Goal: Complete application form

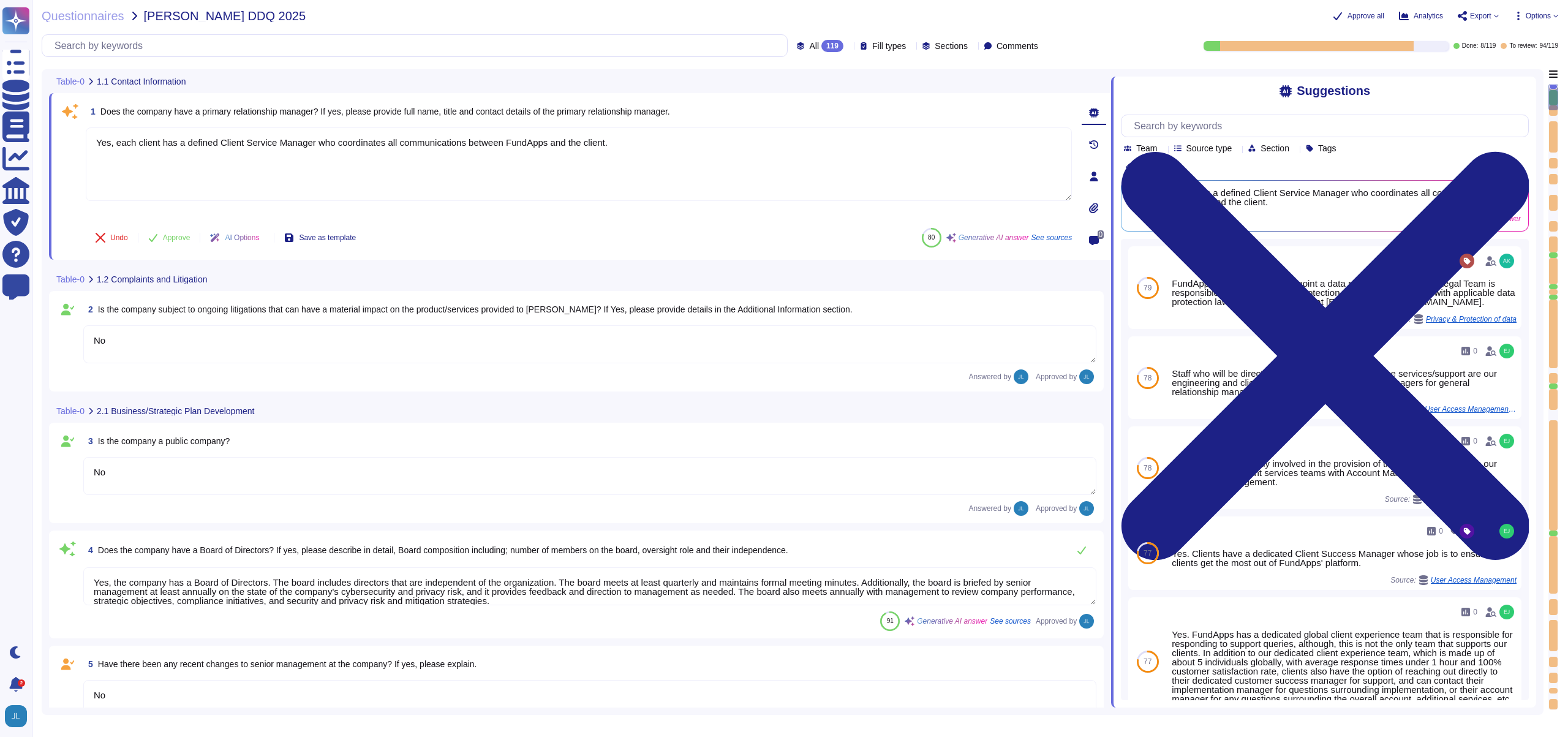
type textarea "Yes, each client has a defined Client Service Manager who coordinates all commu…"
type textarea "No"
type textarea "Yes, the company has a Board of Directors. The board includes directors that ar…"
type textarea "No"
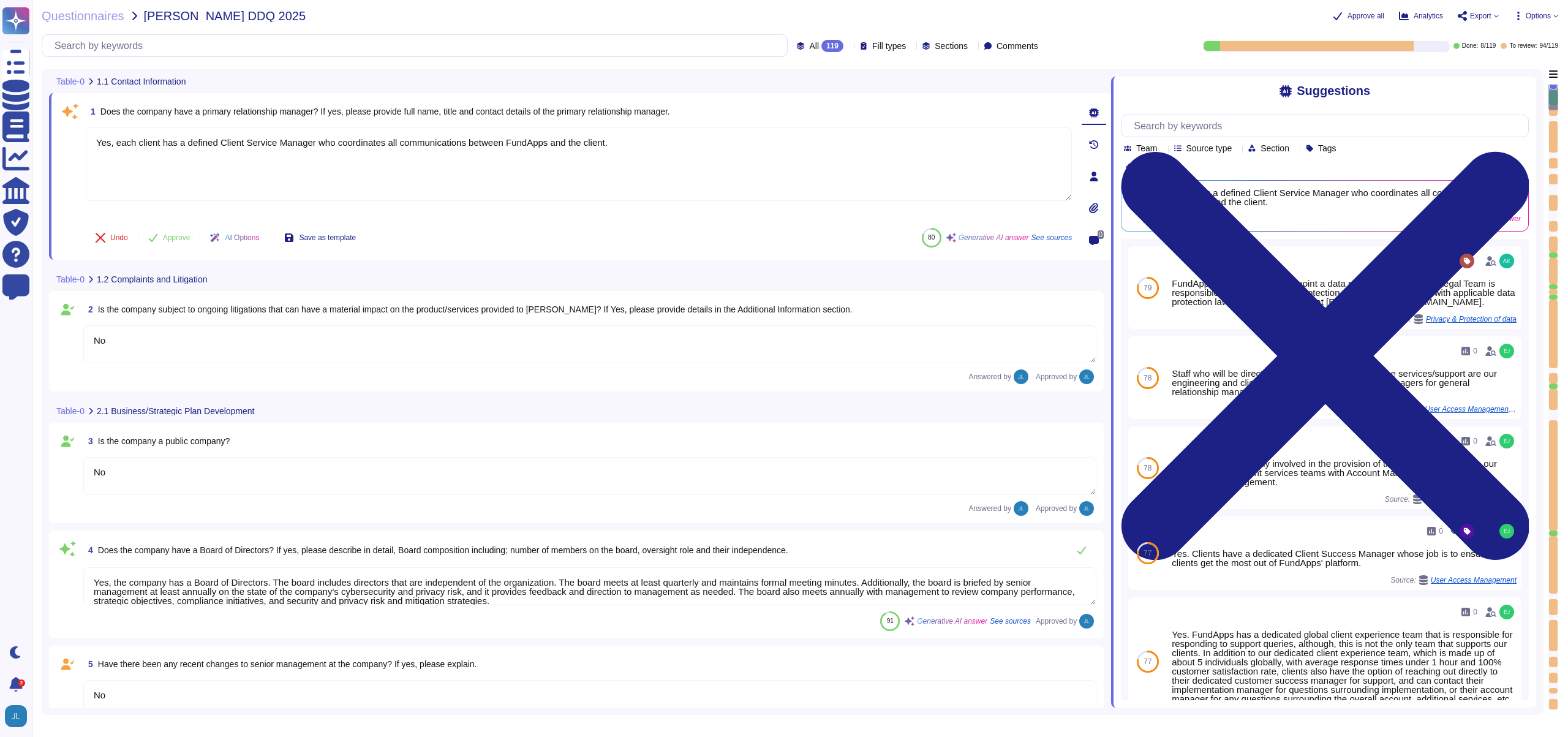
type textarea "Client responsibilities with regards to FundApps platform are set out in client…"
type textarea "Privately held."
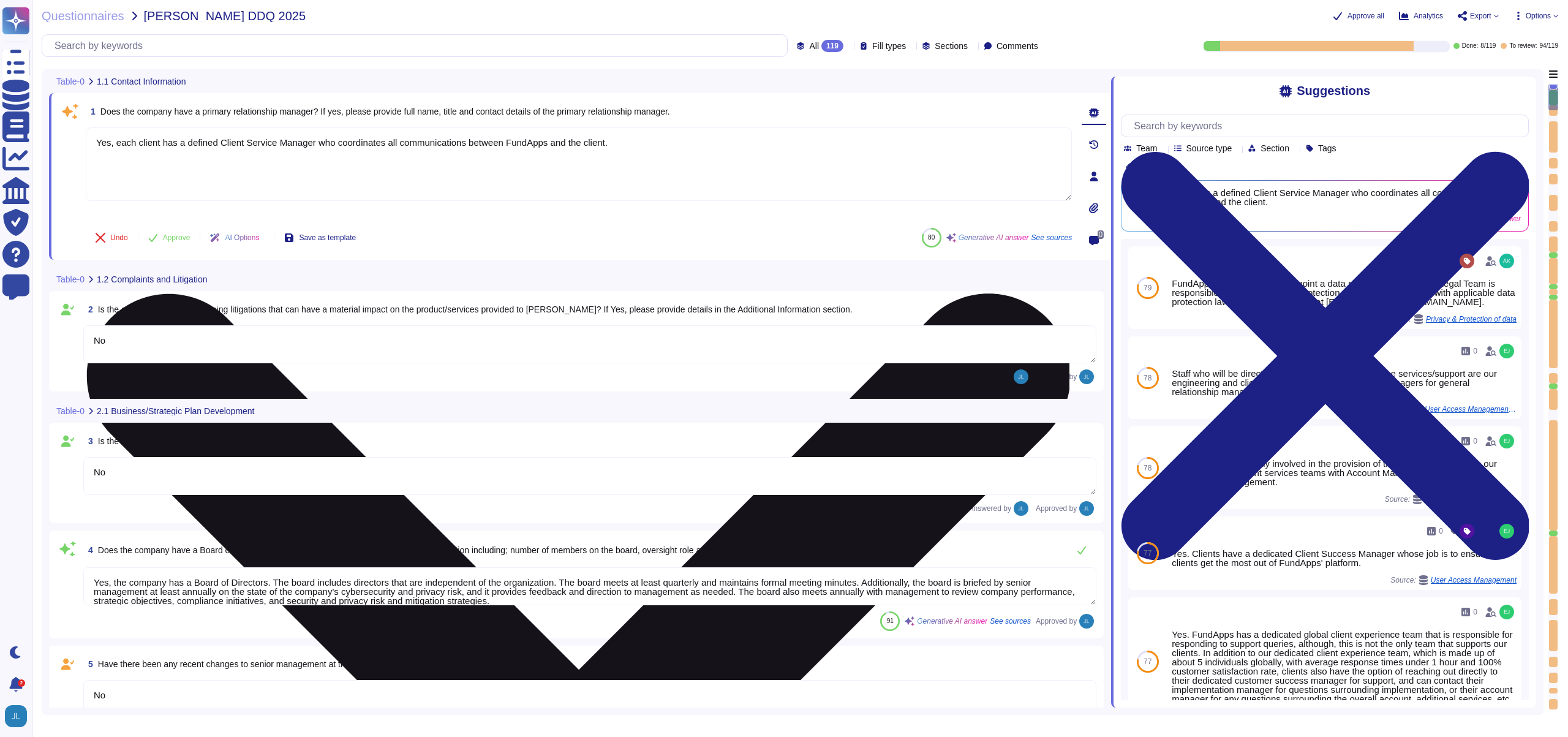
click at [842, 159] on textarea "Yes, each client has a defined Client Service Manager who coordinates all commu…" at bounding box center [579, 164] width 987 height 74
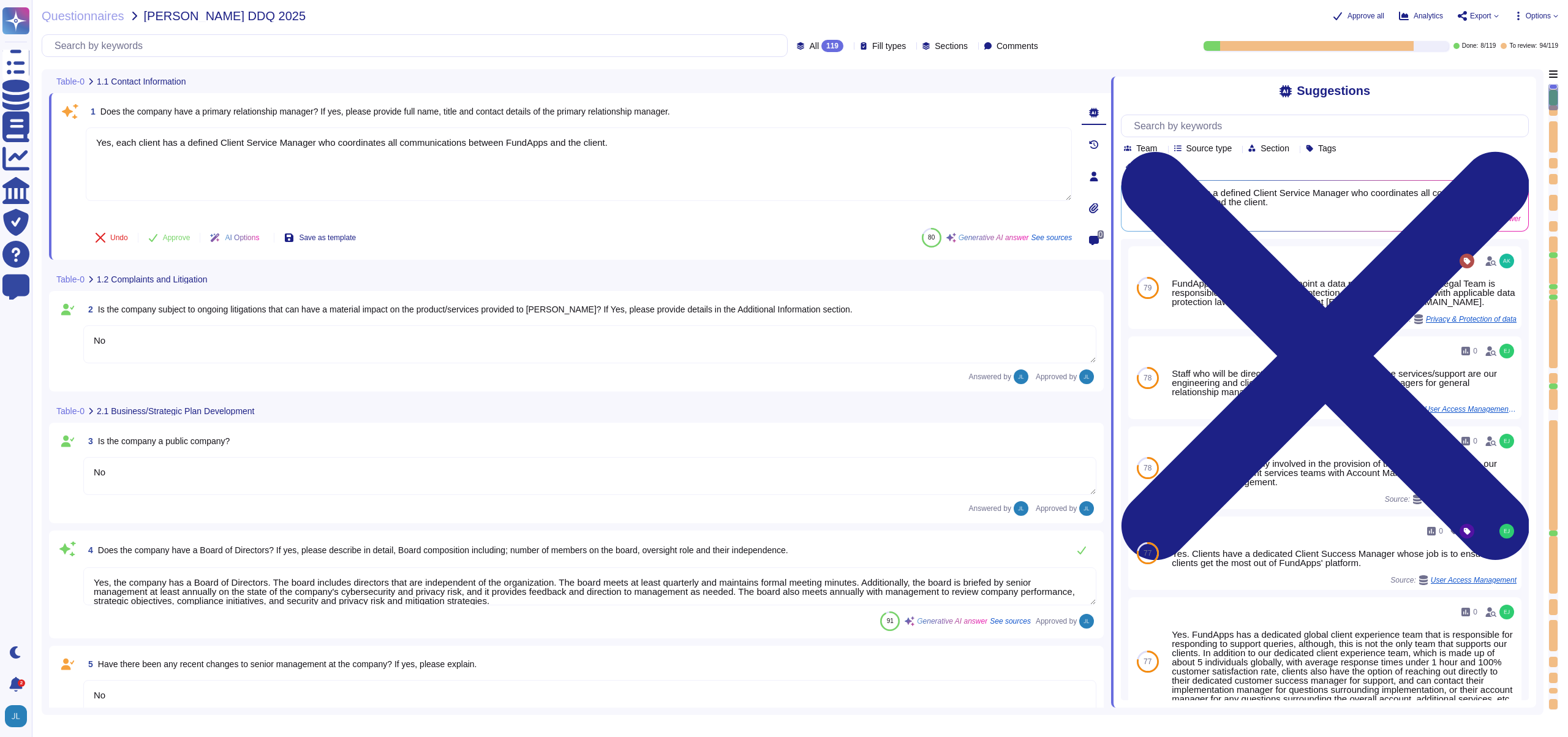
click at [660, 109] on span "Does the company have a primary relationship manager? If yes, please provide fu…" at bounding box center [385, 111] width 569 height 10
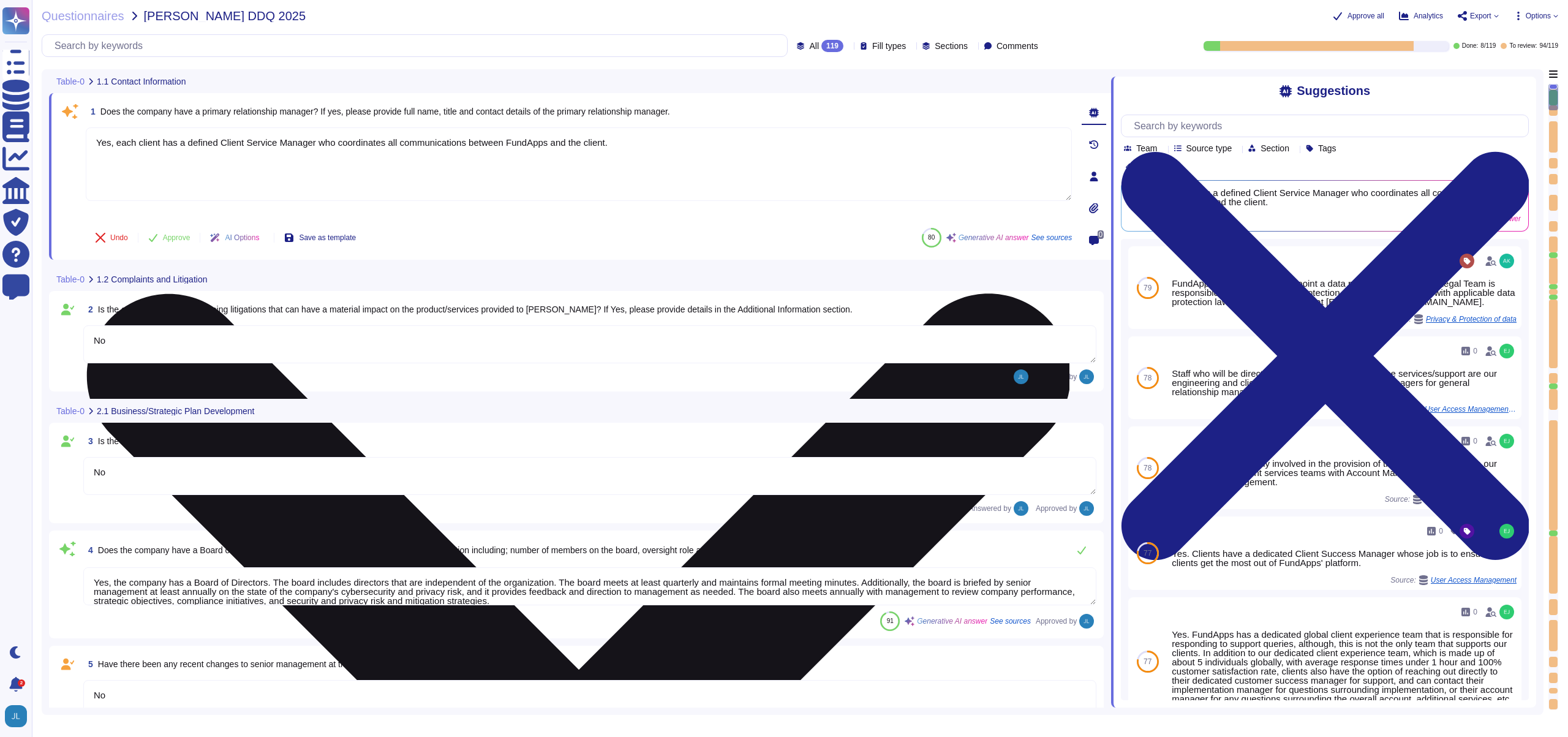
click at [234, 159] on textarea "Yes, each client has a defined Client Service Manager who coordinates all commu…" at bounding box center [579, 164] width 987 height 74
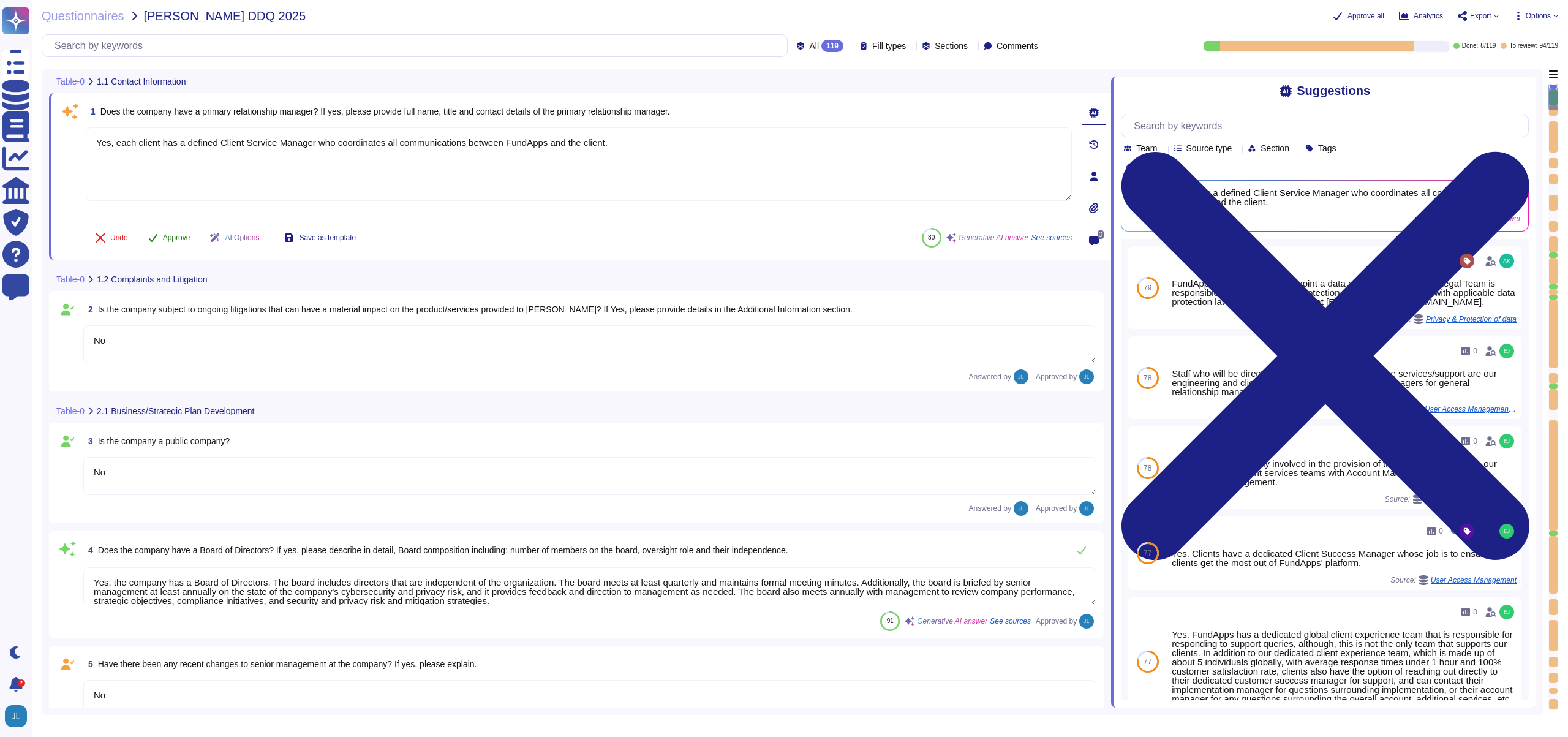
click at [169, 239] on span "Approve" at bounding box center [176, 238] width 27 height 8
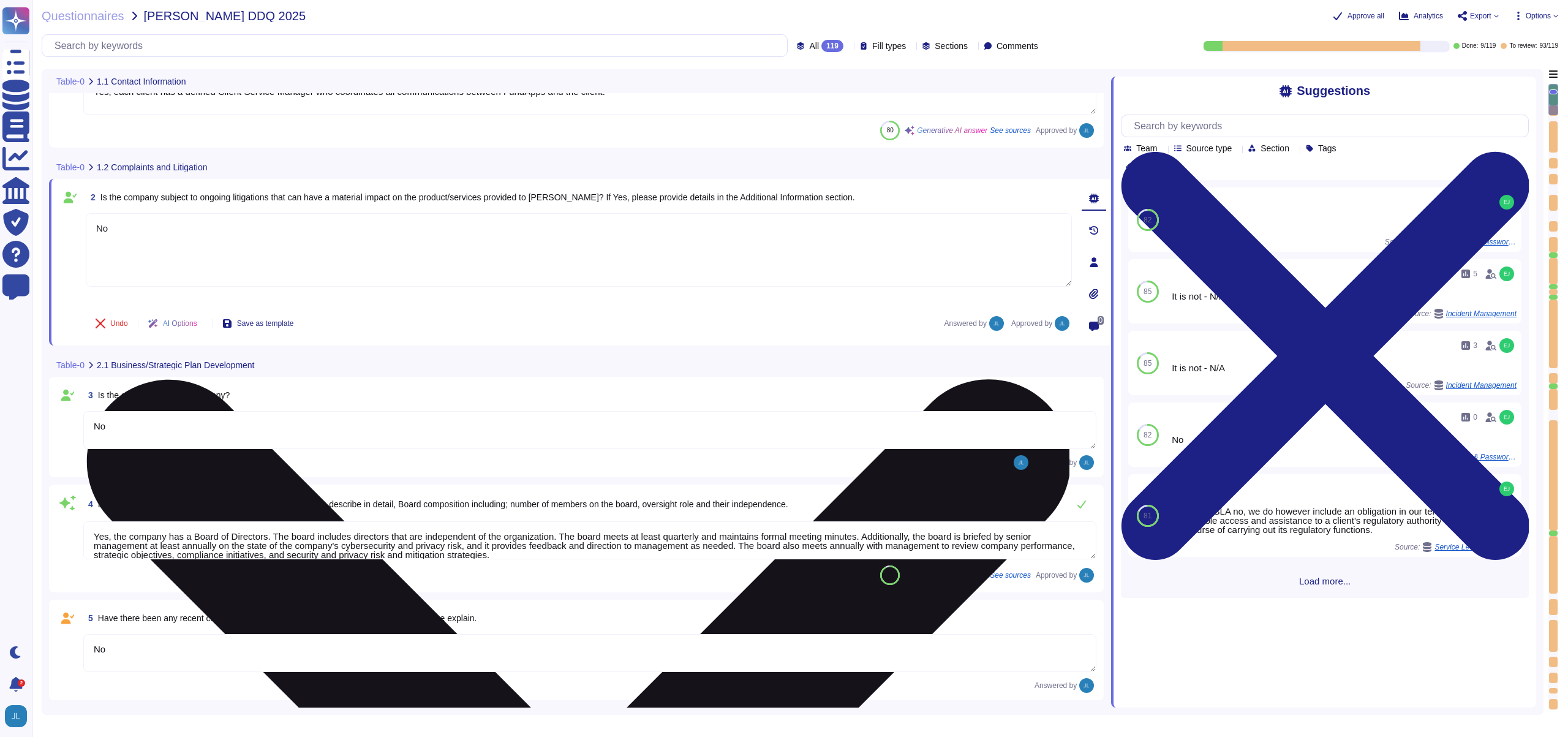
type textarea "Privately held."
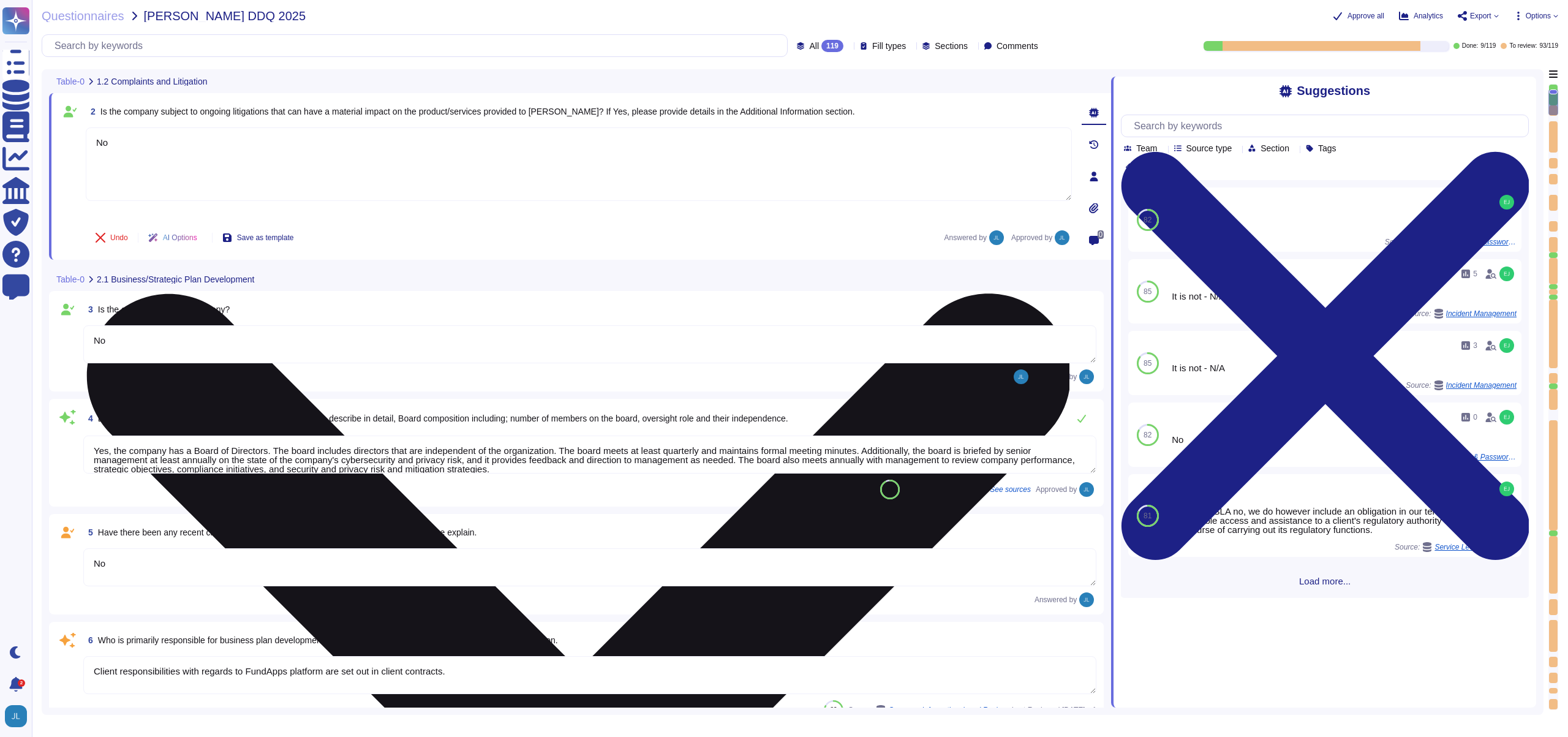
type textarea "FundApps mandates a third-party financial auditor to review its financial state…"
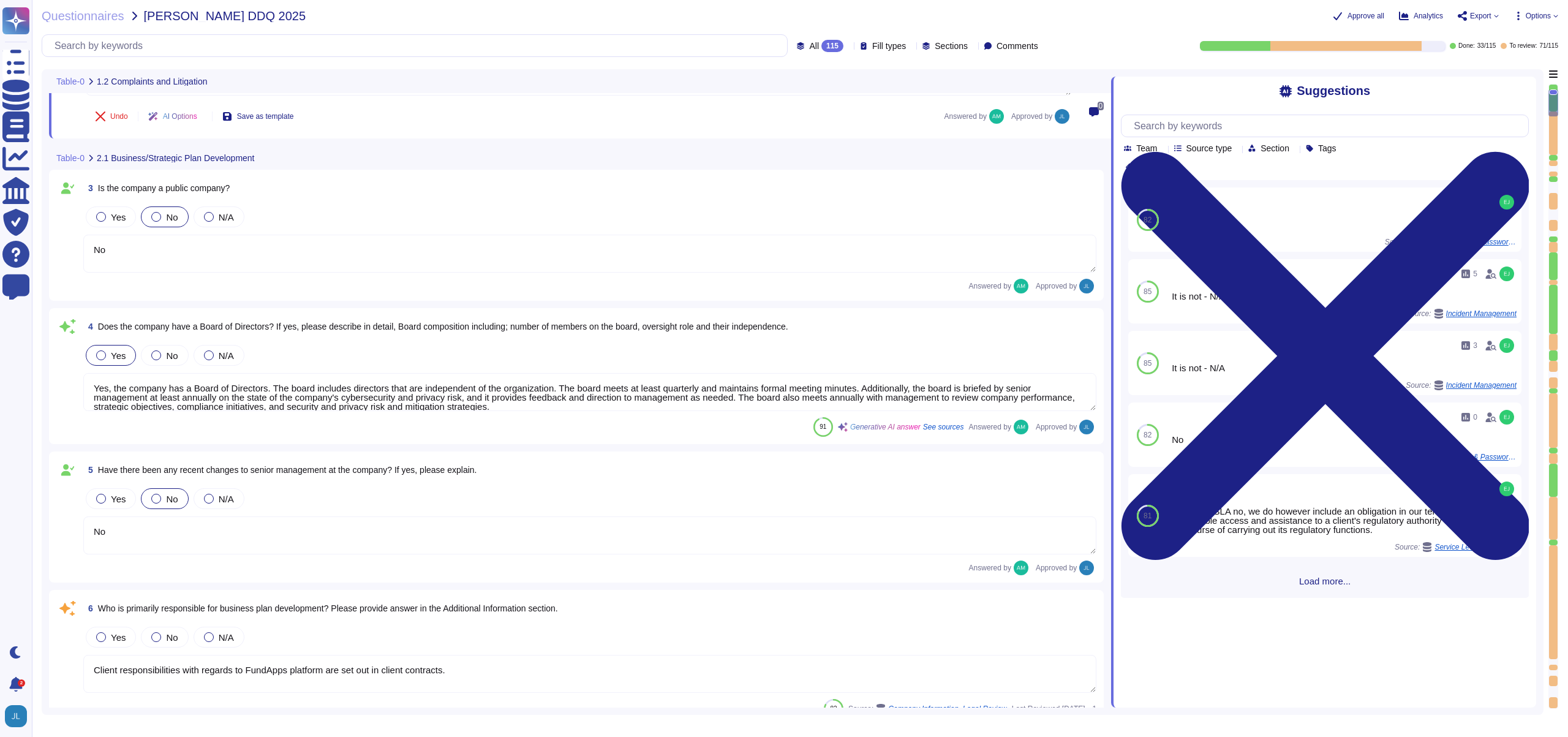
type textarea "Privately held."
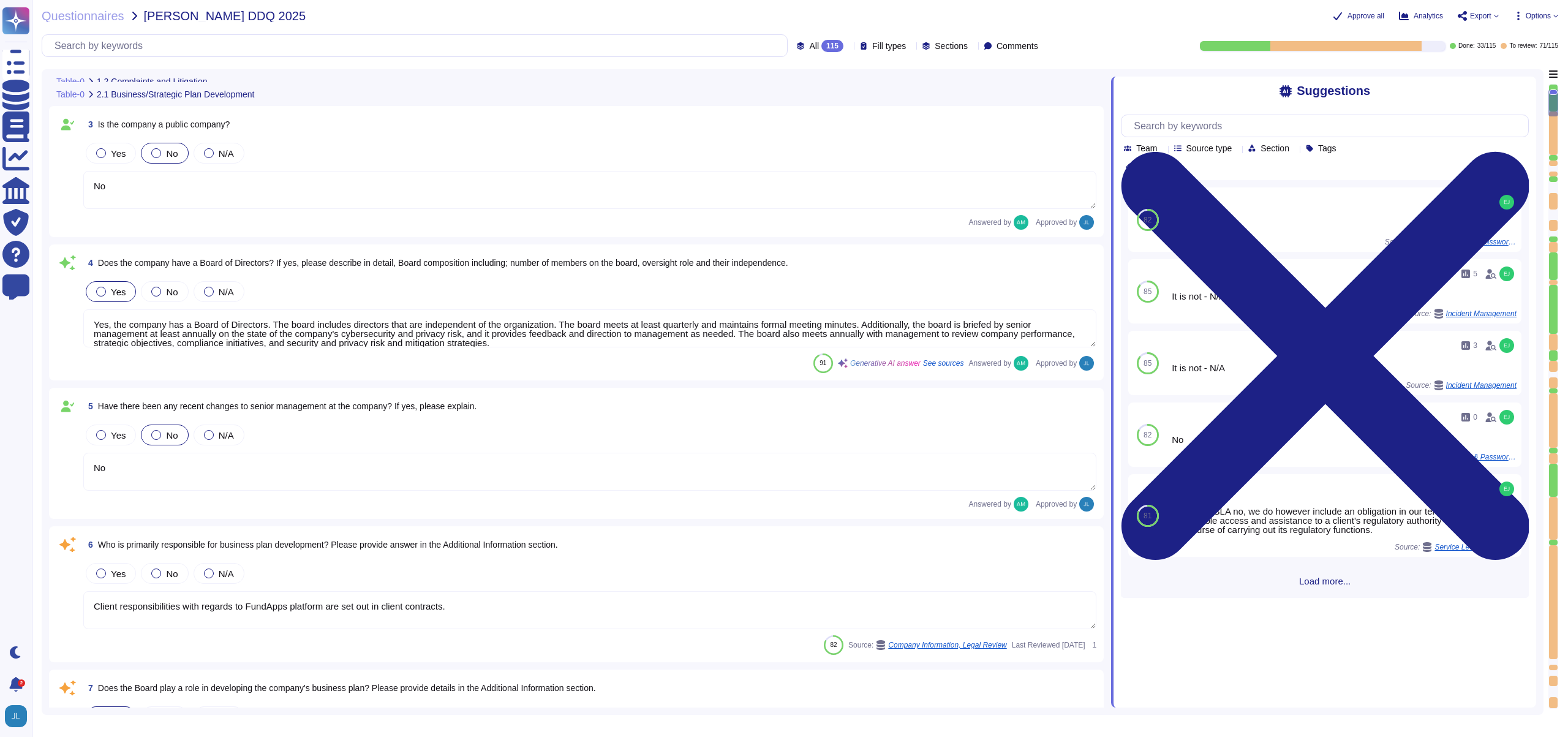
scroll to position [412, 0]
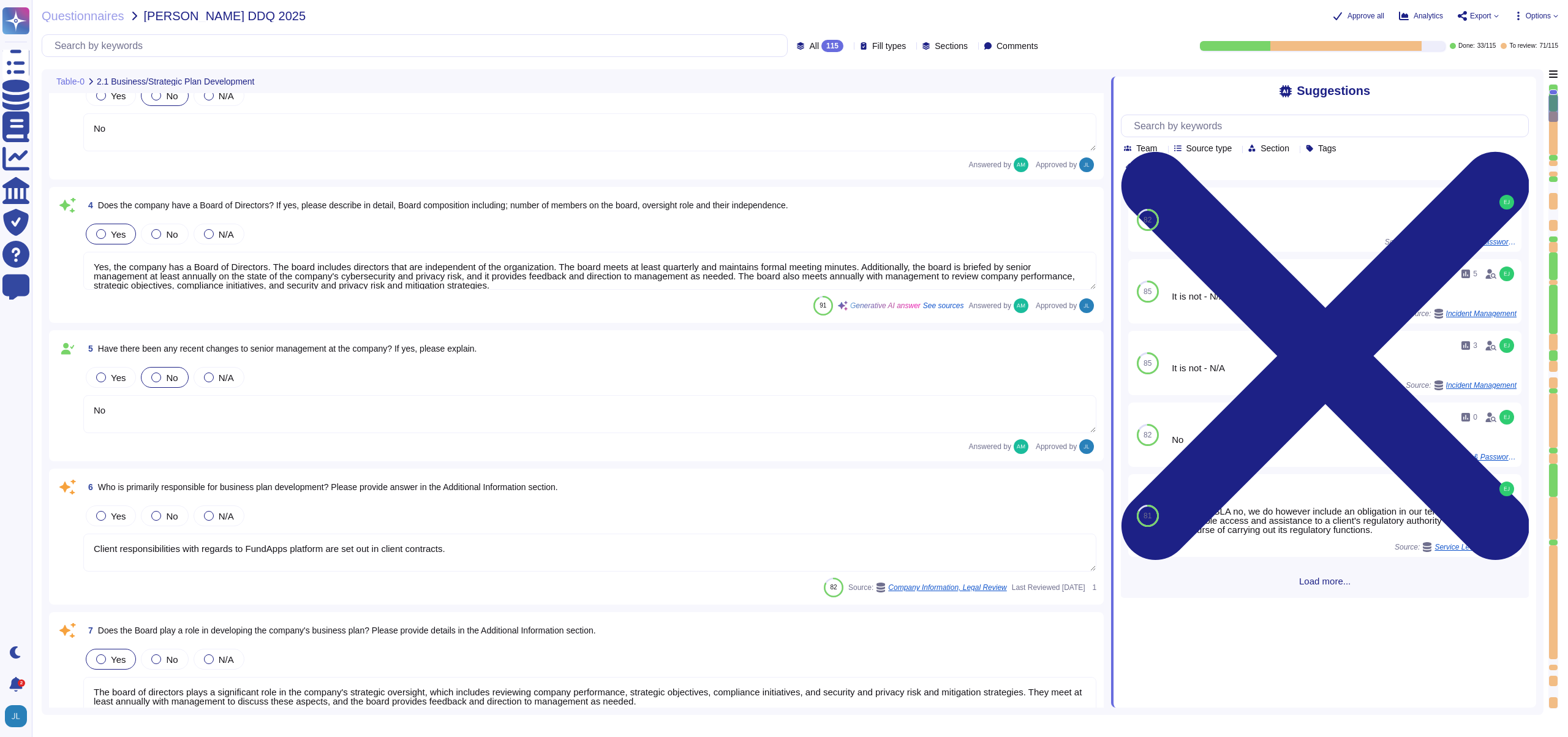
type textarea "FundApps mandates a third-party financial auditor to review its financial state…"
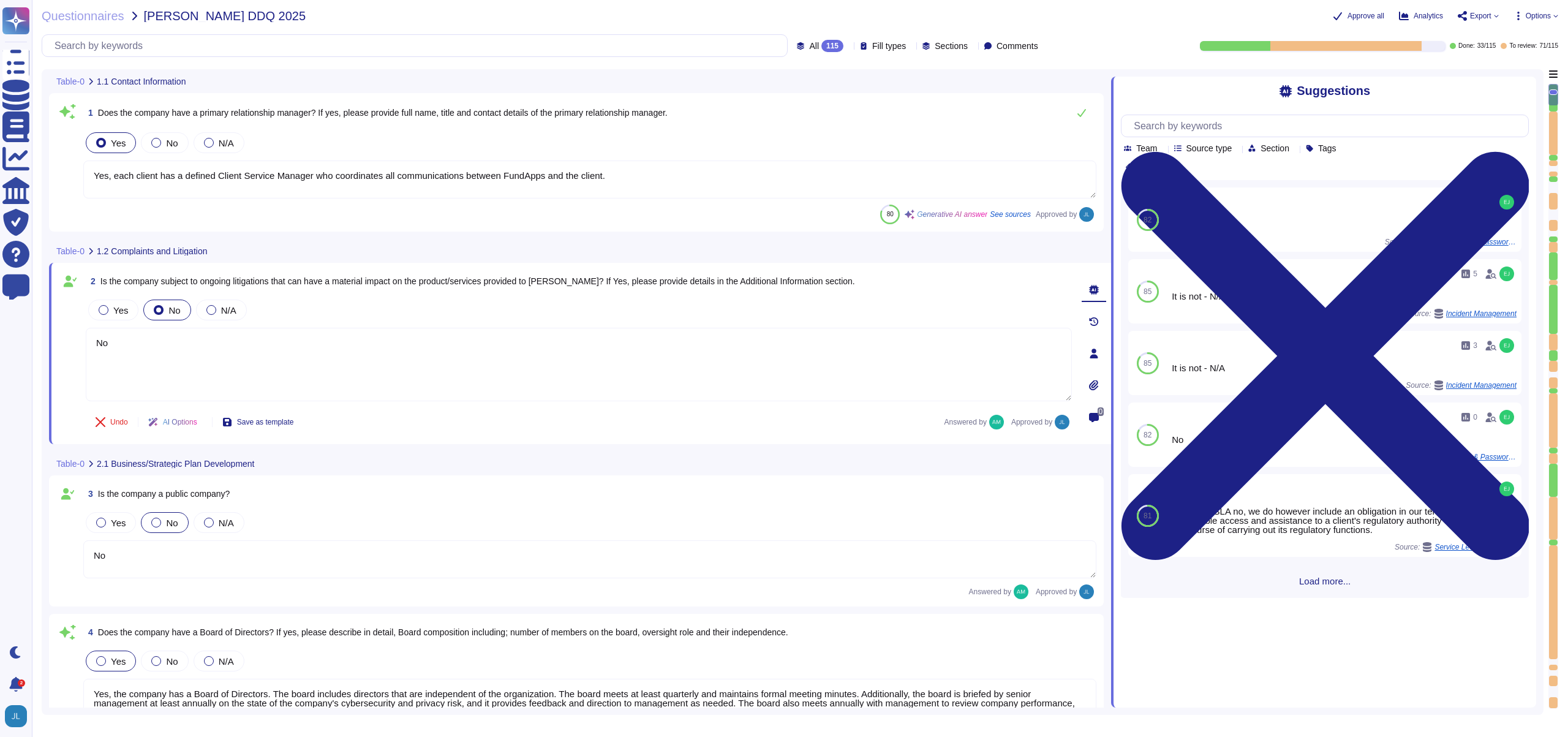
type textarea "Yes, each client has a defined Client Service Manager who coordinates all commu…"
type textarea "No"
type textarea "The board of directors plays a significant role in the company's strategic over…"
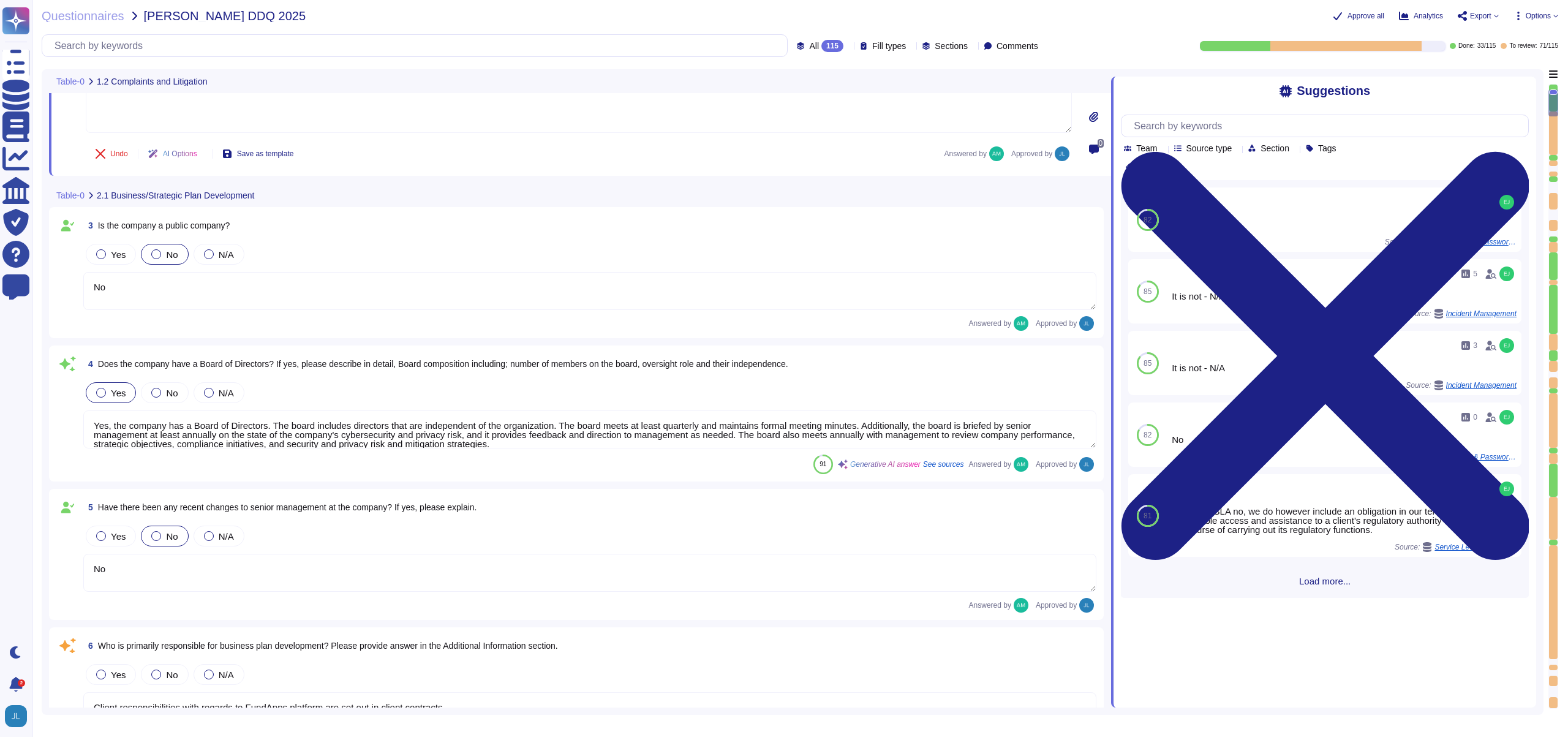
type textarea "Privately held."
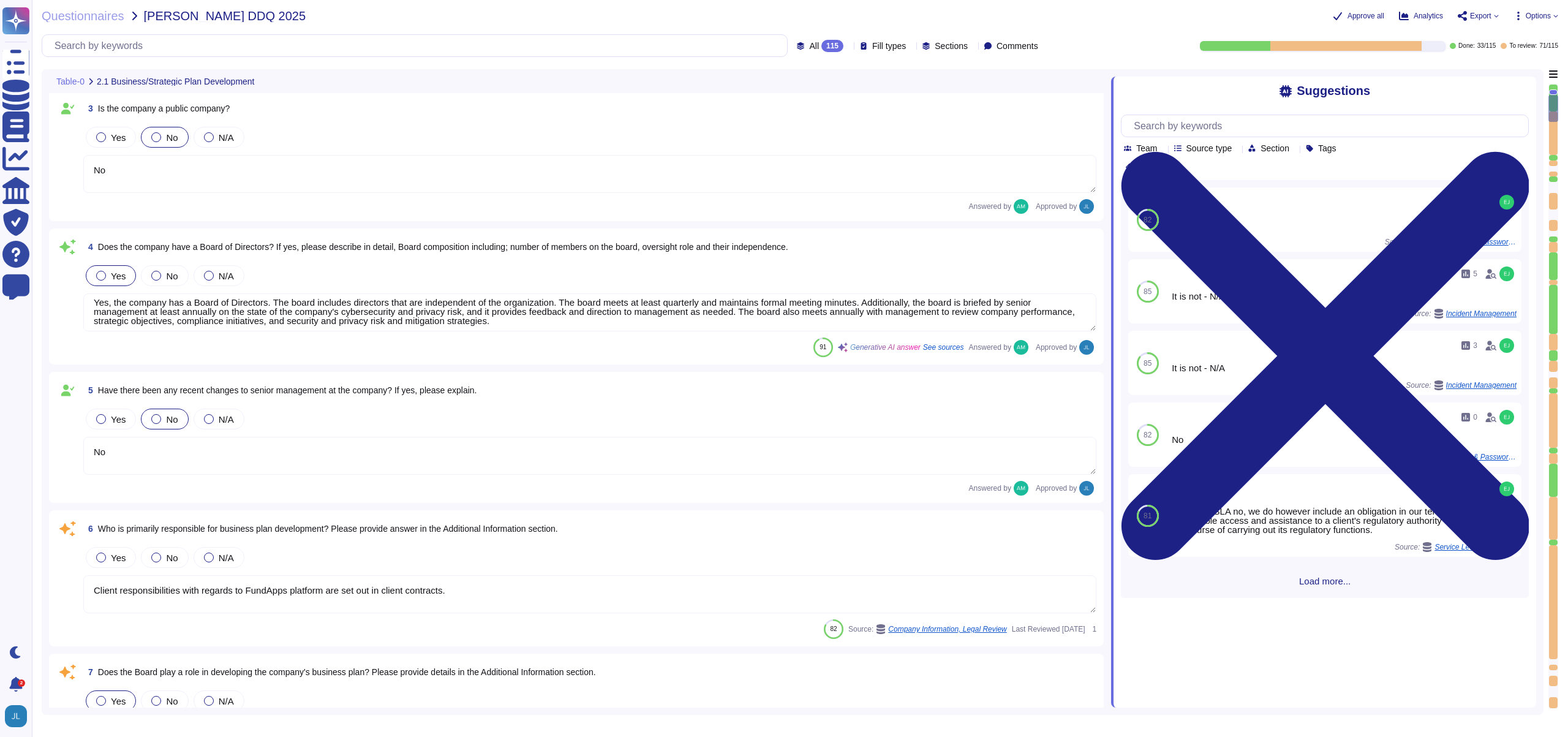
scroll to position [10, 0]
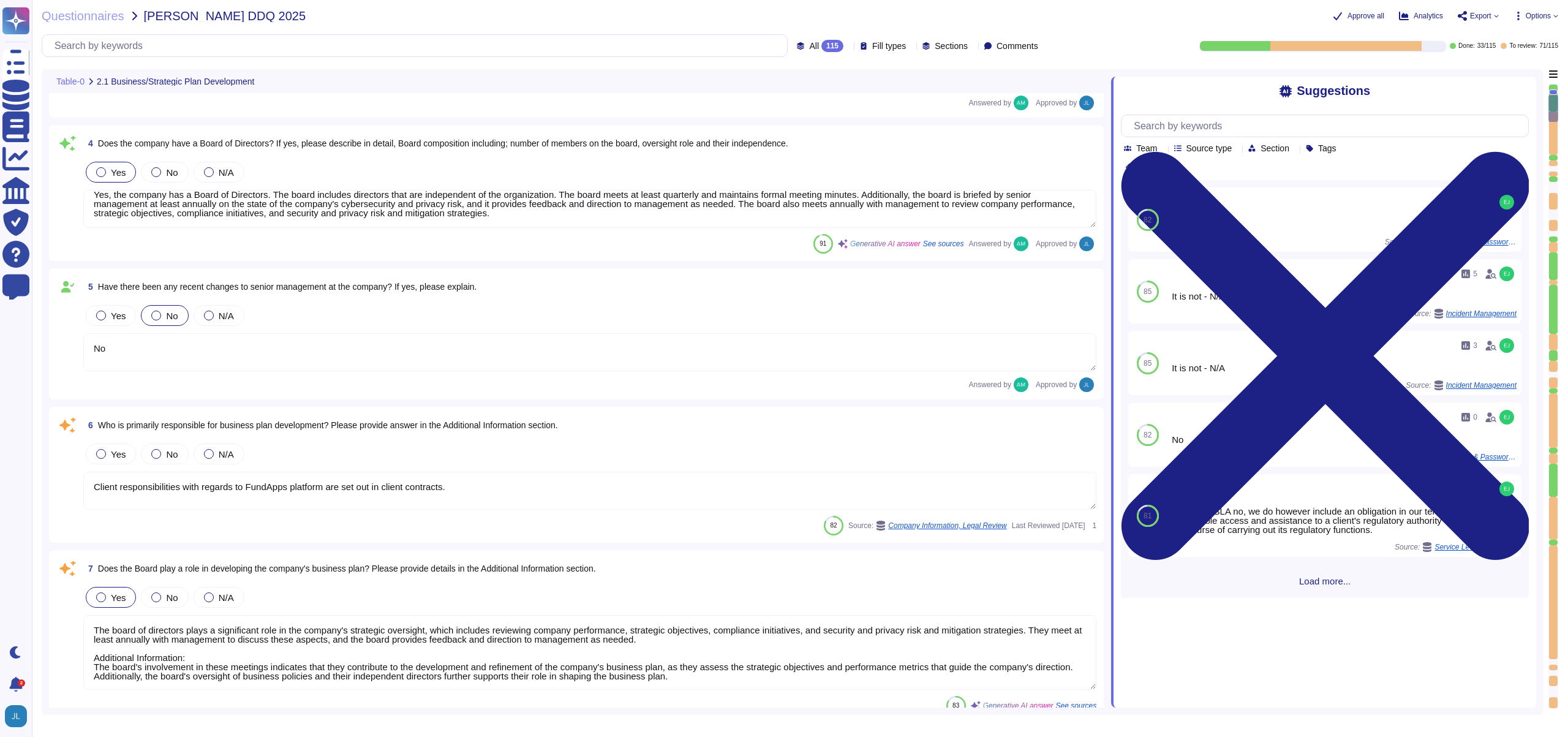
type textarea "FundApps mandates a third-party financial auditor to review its financial state…"
drag, startPoint x: 102, startPoint y: 425, endPoint x: 342, endPoint y: 427, distance: 240.0
click at [342, 427] on span "Who is primarily responsible for business plan development? Please provide answ…" at bounding box center [328, 424] width 460 height 10
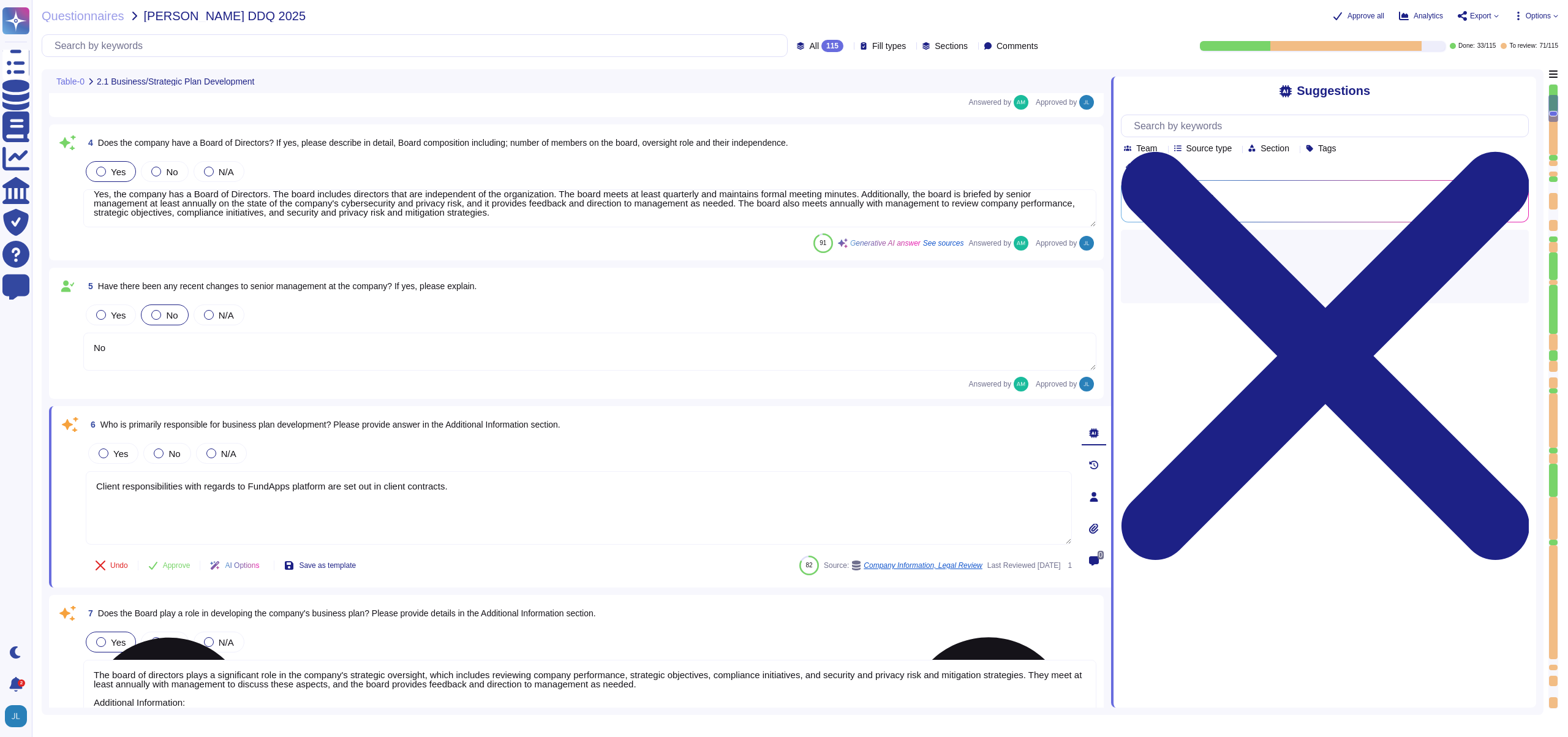
click at [467, 500] on textarea "Client responsibilities with regards to FundApps platform are set out in client…" at bounding box center [579, 508] width 987 height 74
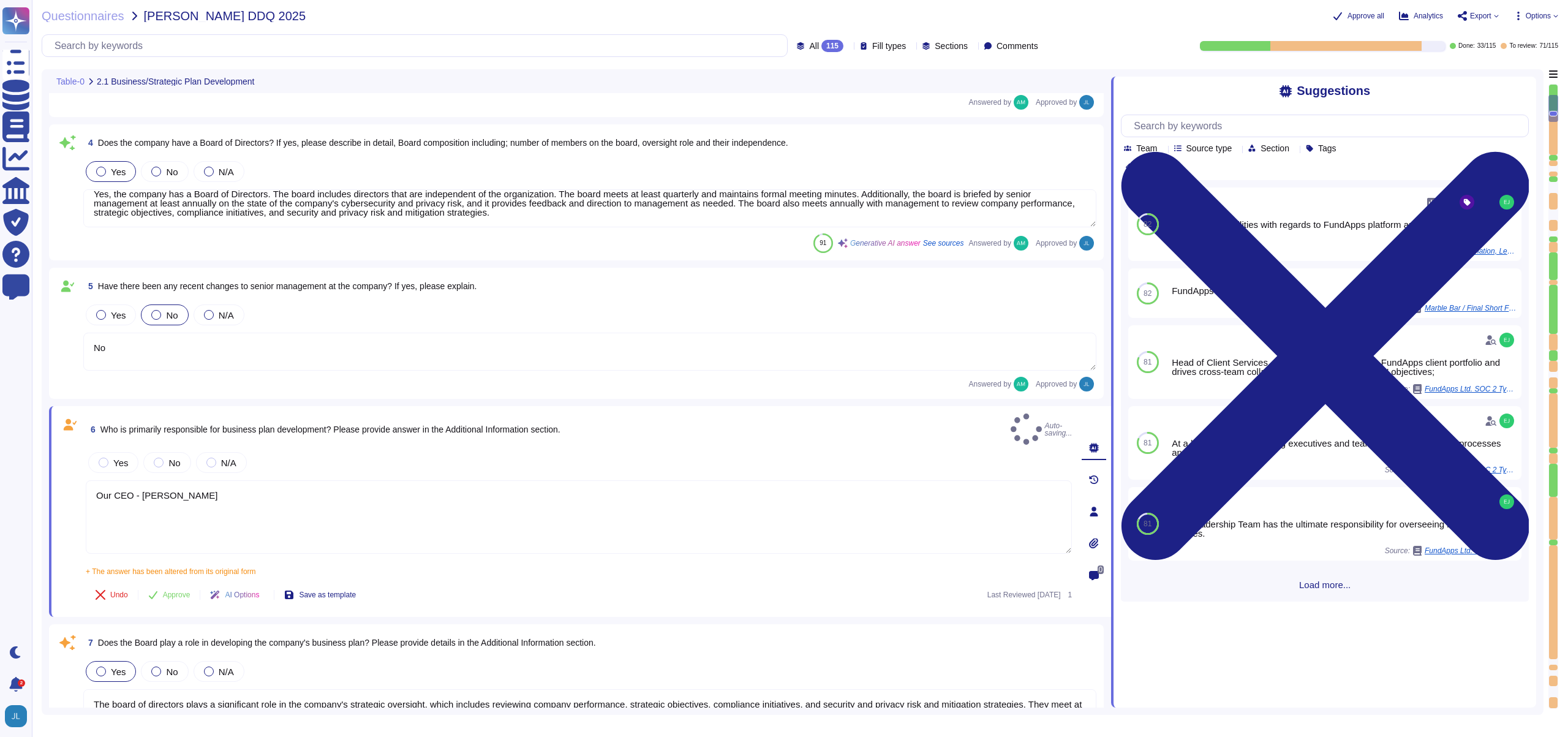
type textarea "Our CEO - [PERSON_NAME]"
click at [254, 425] on span "Who is primarily responsible for business plan development? Please provide answ…" at bounding box center [330, 429] width 460 height 10
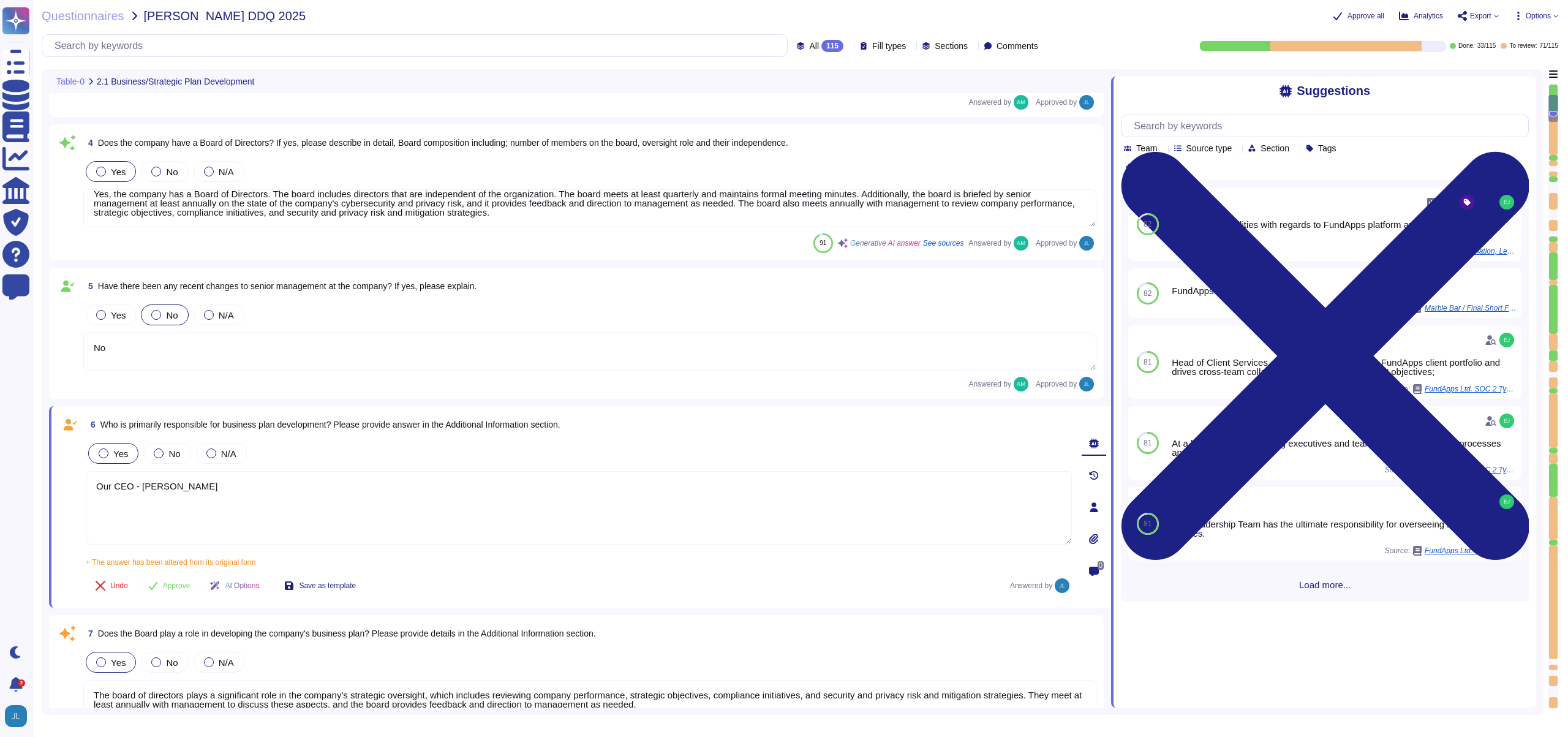
click at [125, 458] on span "Yes" at bounding box center [121, 453] width 15 height 10
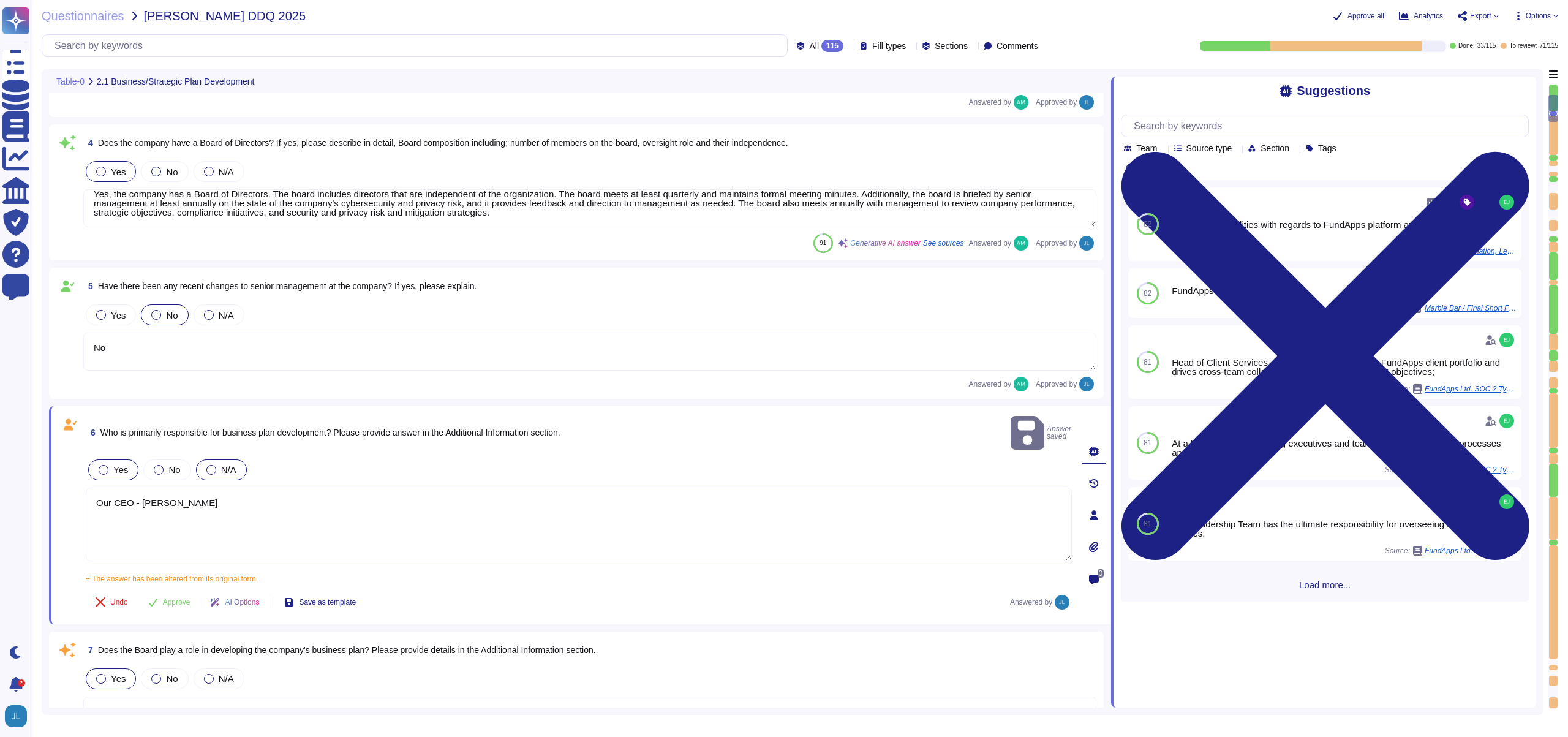
click at [218, 465] on label "N/A" at bounding box center [221, 469] width 30 height 10
click at [218, 460] on div "N/A" at bounding box center [222, 470] width 51 height 21
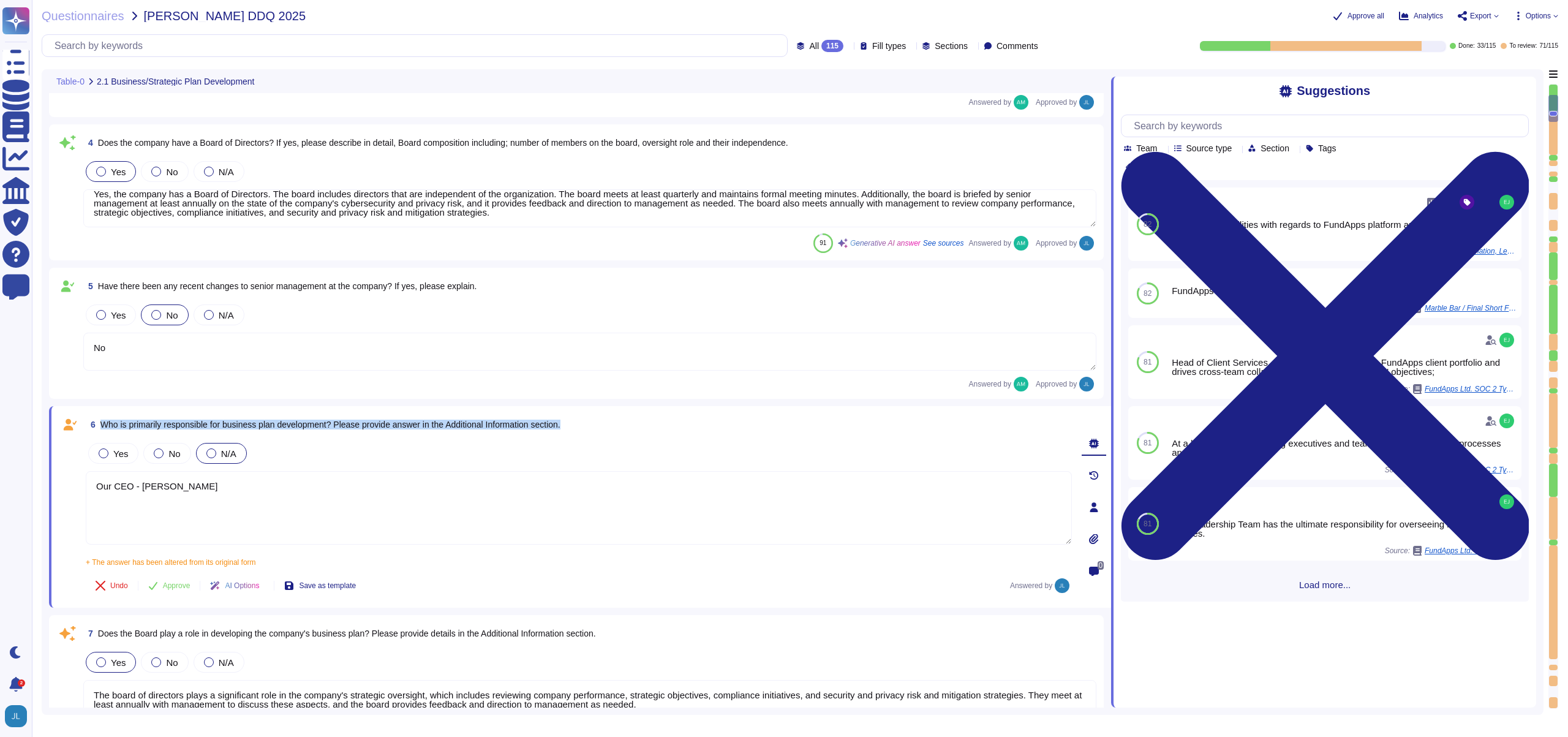
drag, startPoint x: 601, startPoint y: 424, endPoint x: 378, endPoint y: 418, distance: 223.1
click at [378, 418] on div "6 Who is primarily responsible for business plan development? Please provide an…" at bounding box center [579, 424] width 987 height 22
click at [289, 434] on span "6 Who is primarily responsible for business plan development? Please provide an…" at bounding box center [323, 424] width 475 height 22
click at [110, 453] on label "Yes" at bounding box center [113, 453] width 29 height 10
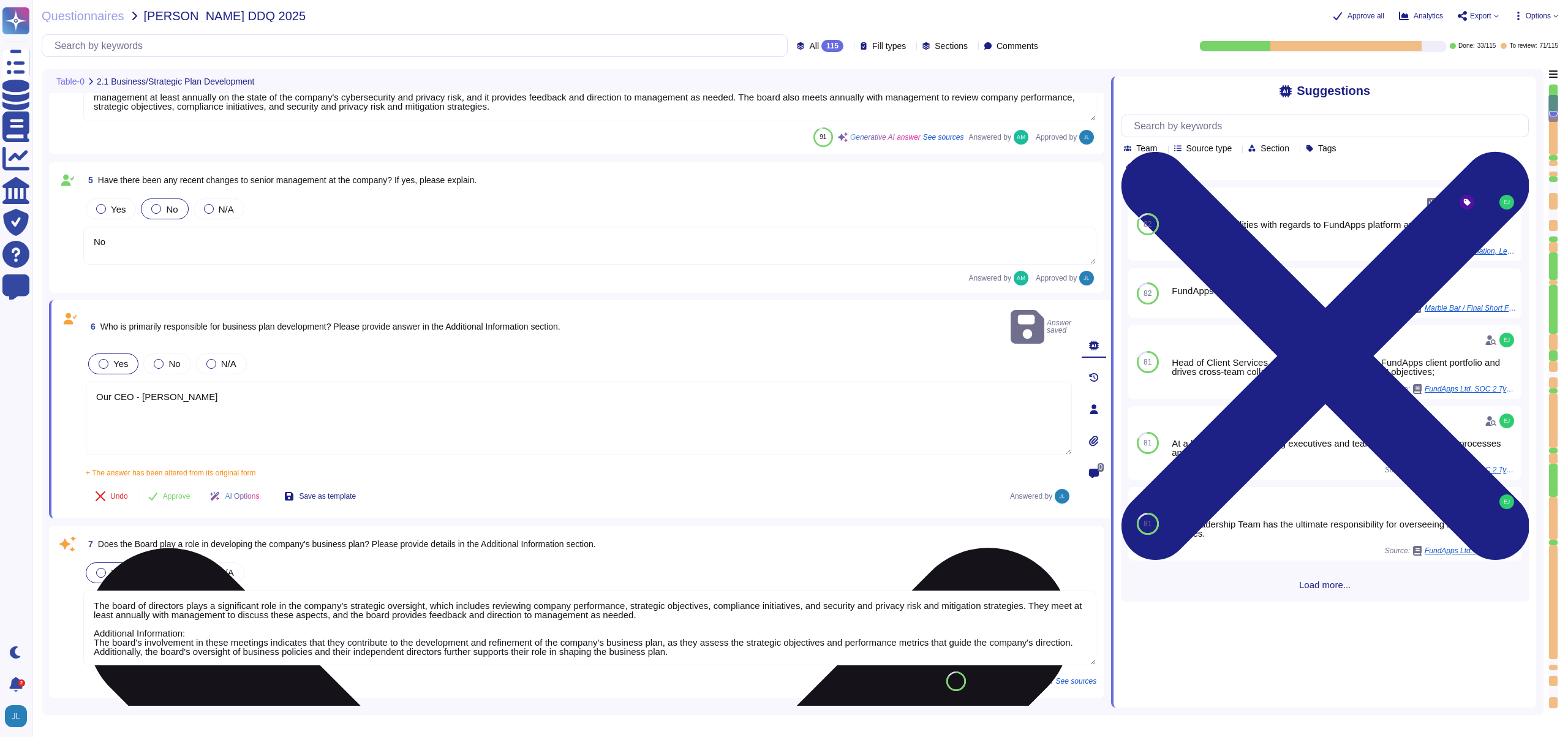
scroll to position [583, 0]
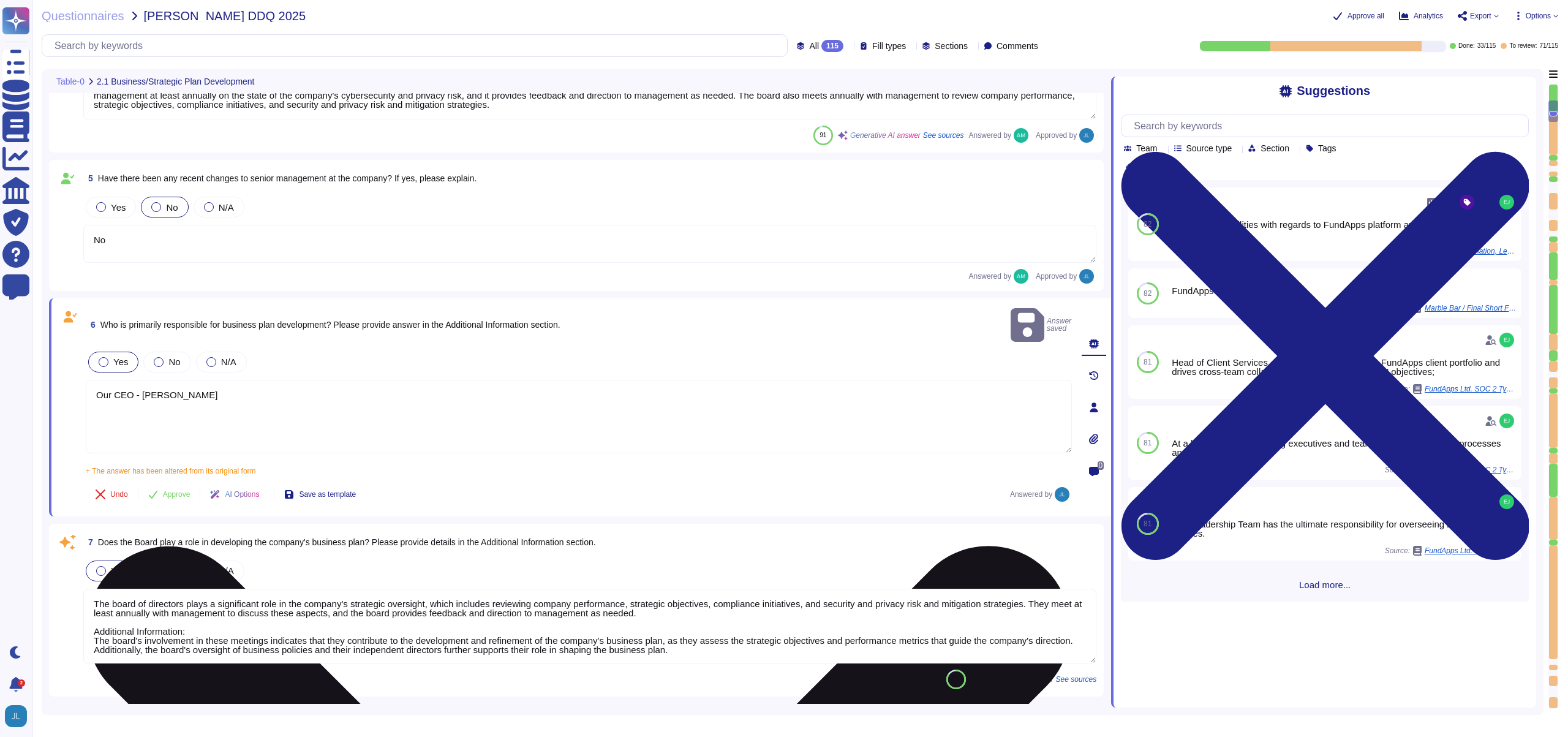
type textarea "FundApps mandates a third-party financial auditor to review its financial state…"
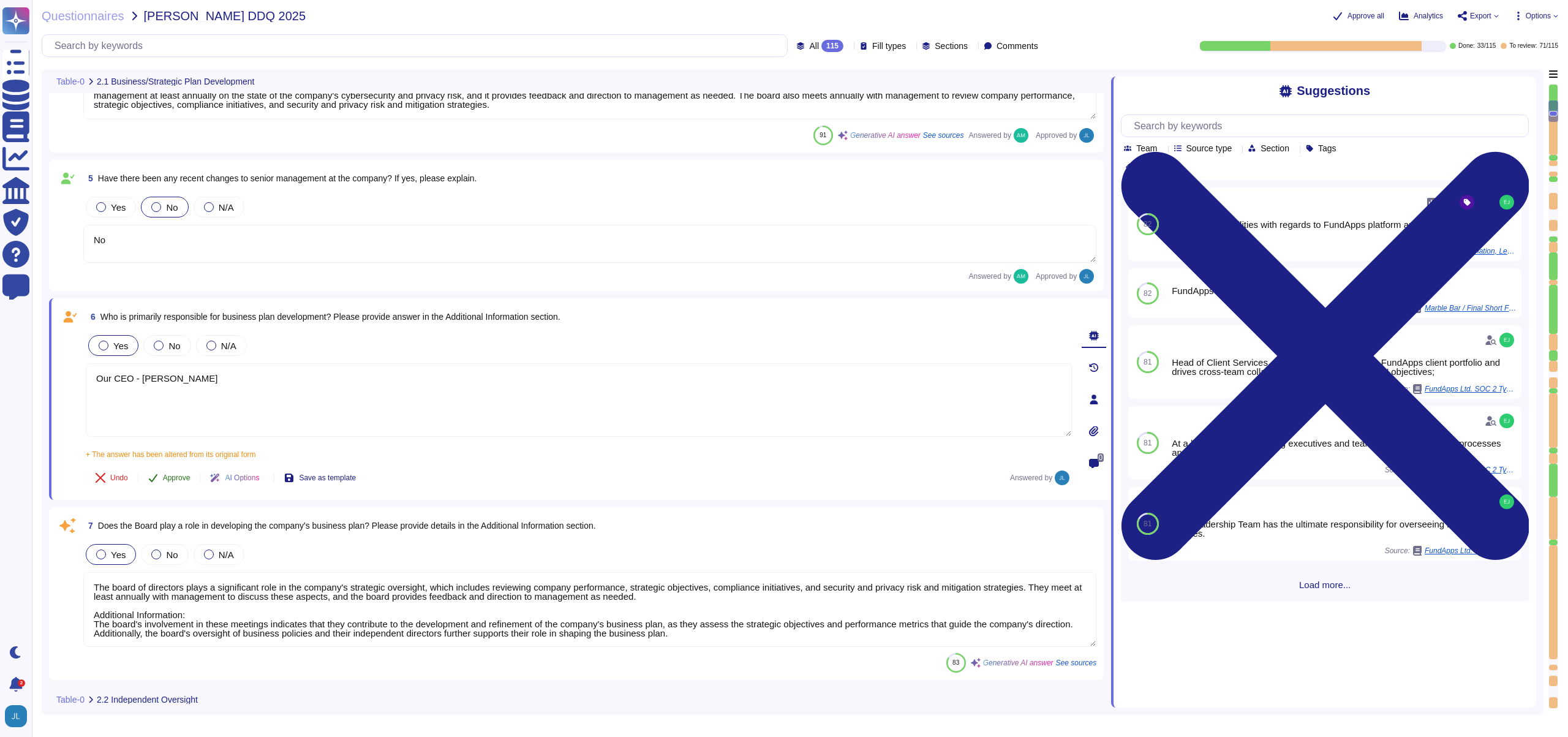
click at [175, 474] on span "Approve" at bounding box center [176, 478] width 27 height 8
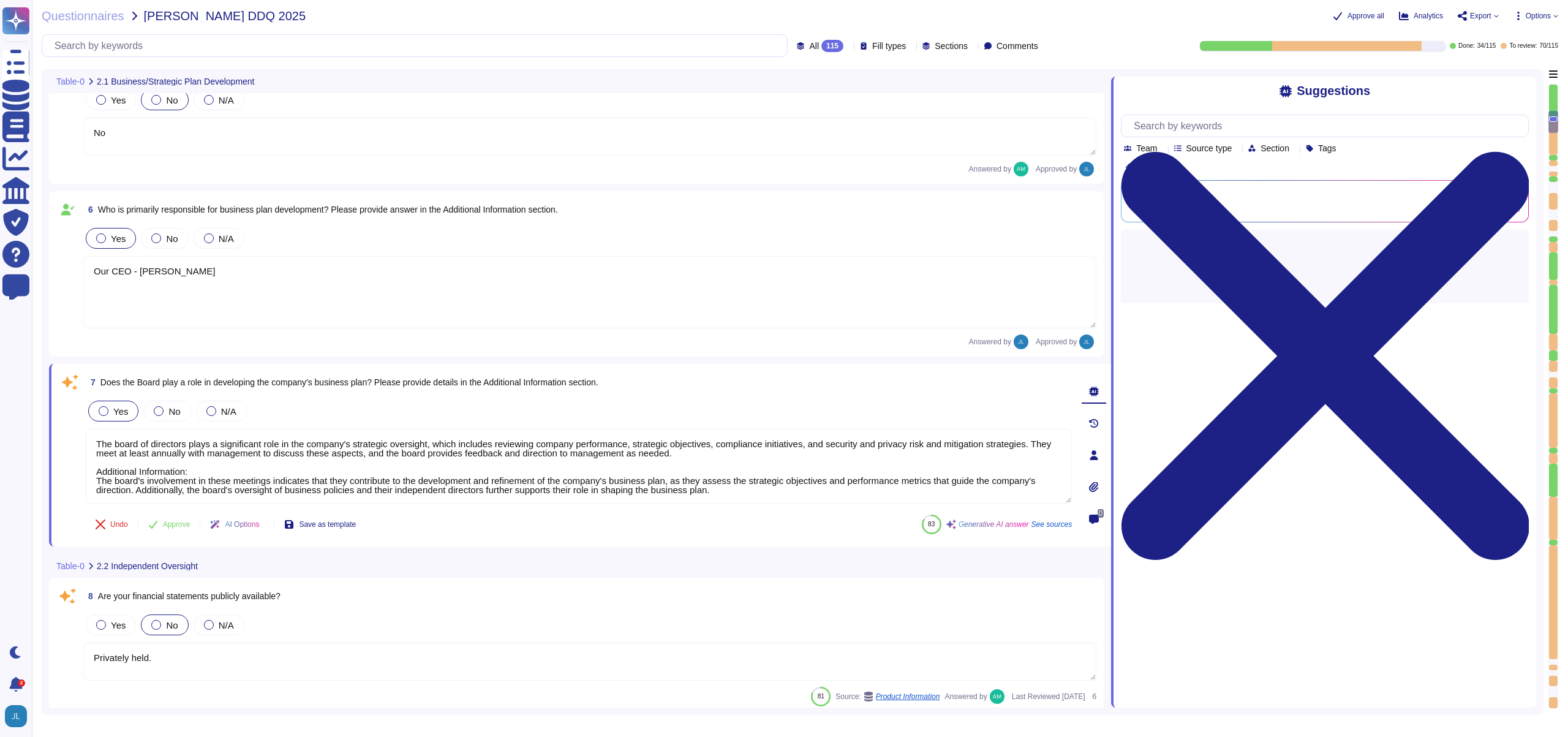
type textarea "FundApps has a team of compliance professionals who monitor existing and upcomi…"
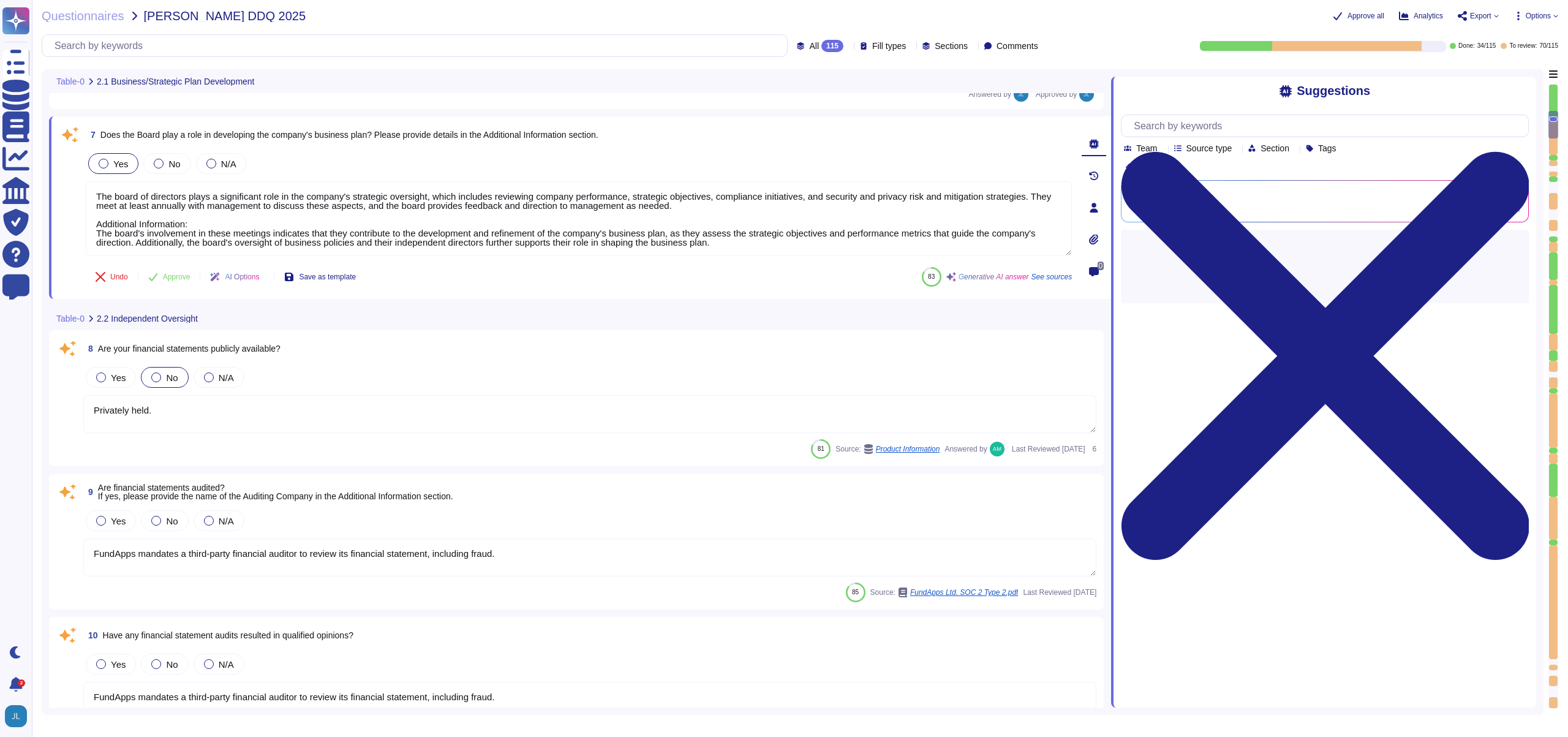
type textarea "Yes, the compliance plan and compliance program documentation have remained cur…"
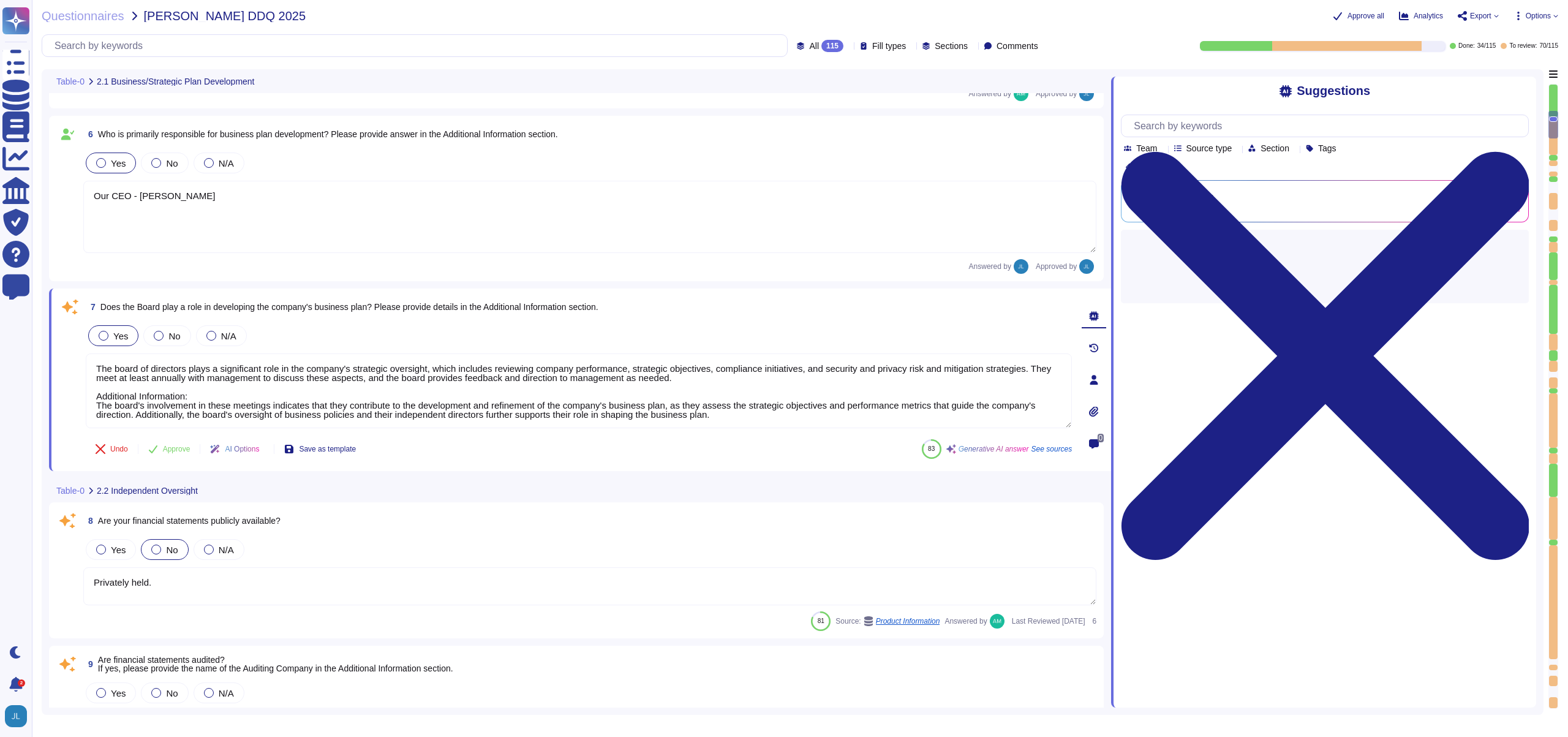
scroll to position [672, 0]
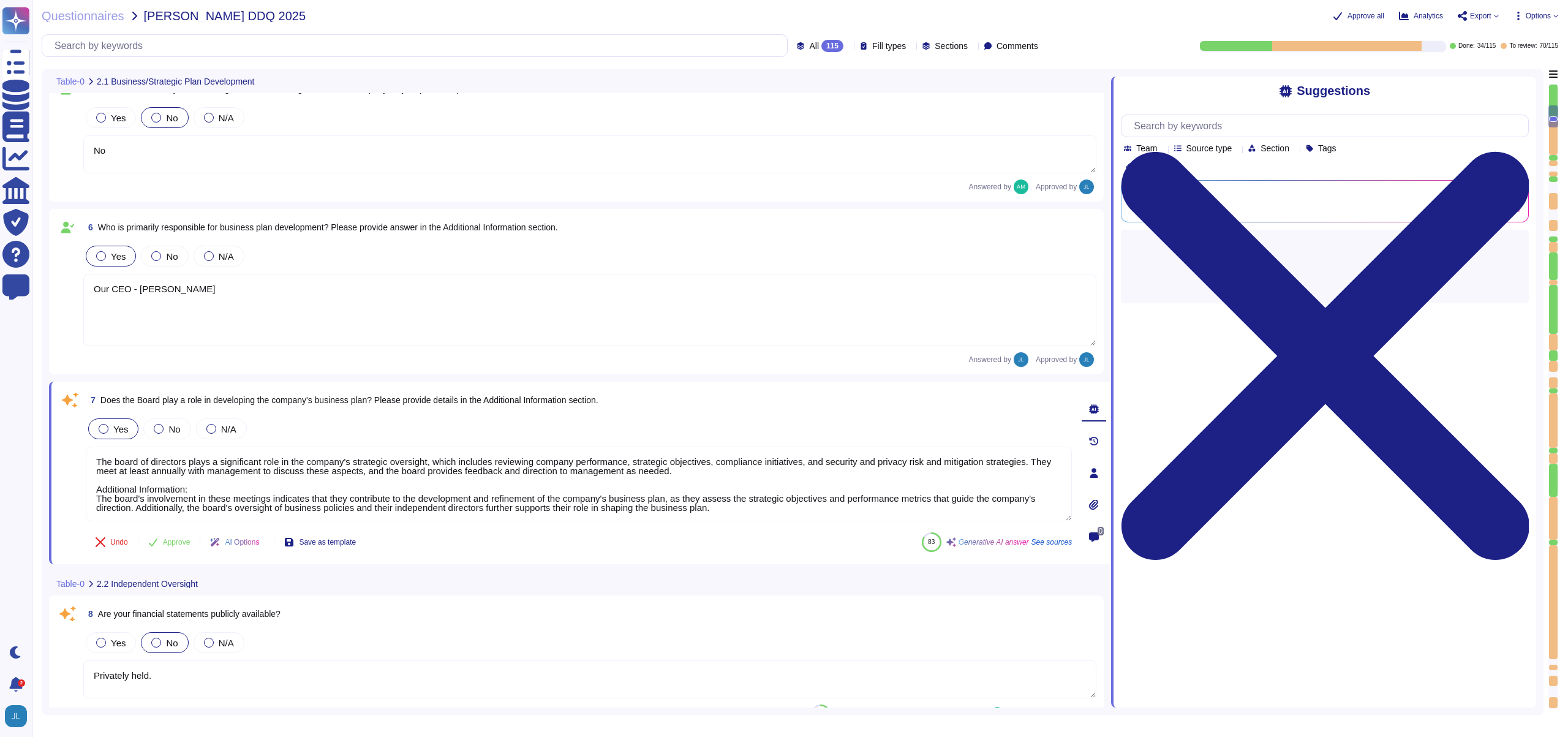
type textarea "No"
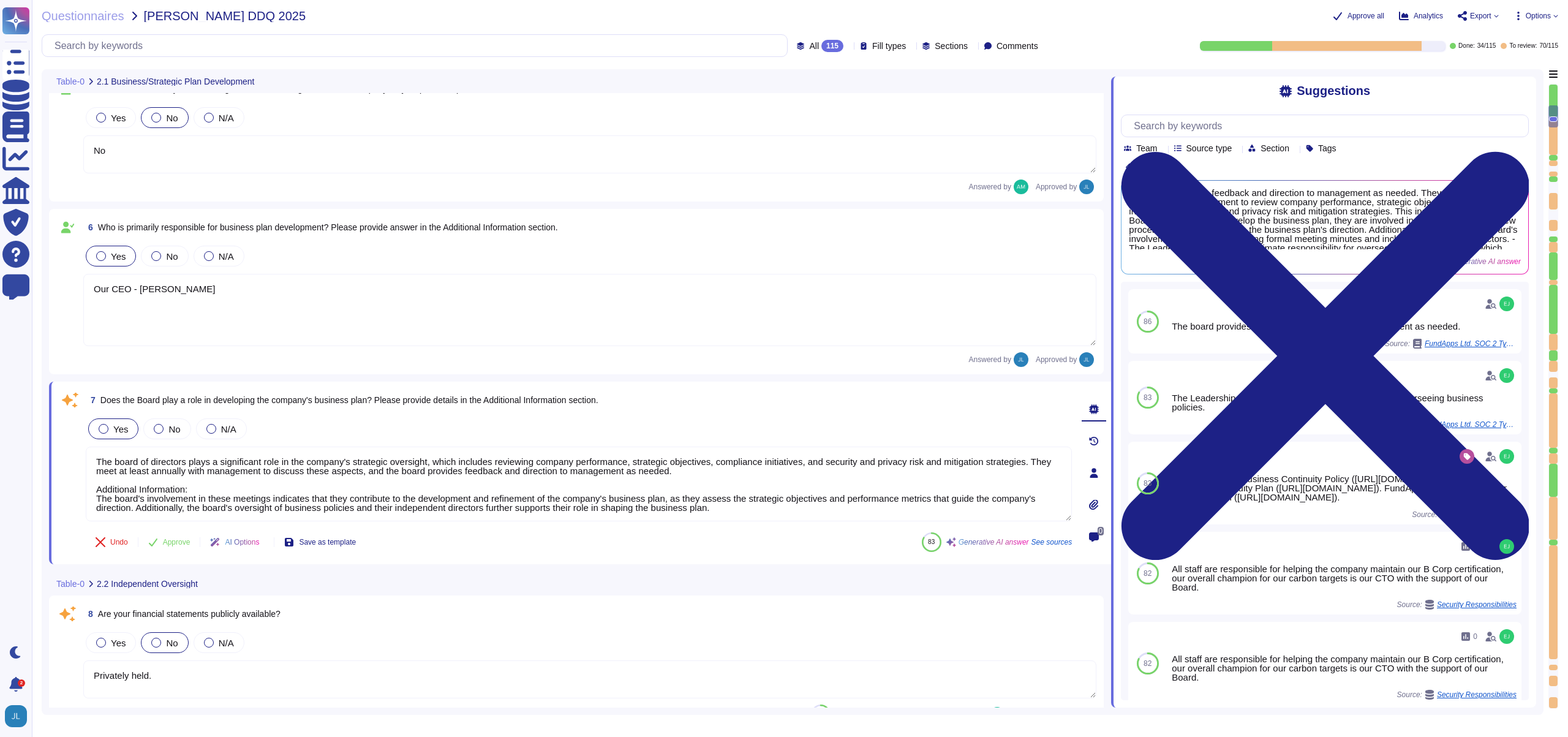
drag, startPoint x: 197, startPoint y: 488, endPoint x: 79, endPoint y: 481, distance: 118.2
click at [79, 481] on div "7 Does the Board play a role in developing the company's business plan? Please …" at bounding box center [566, 473] width 1013 height 168
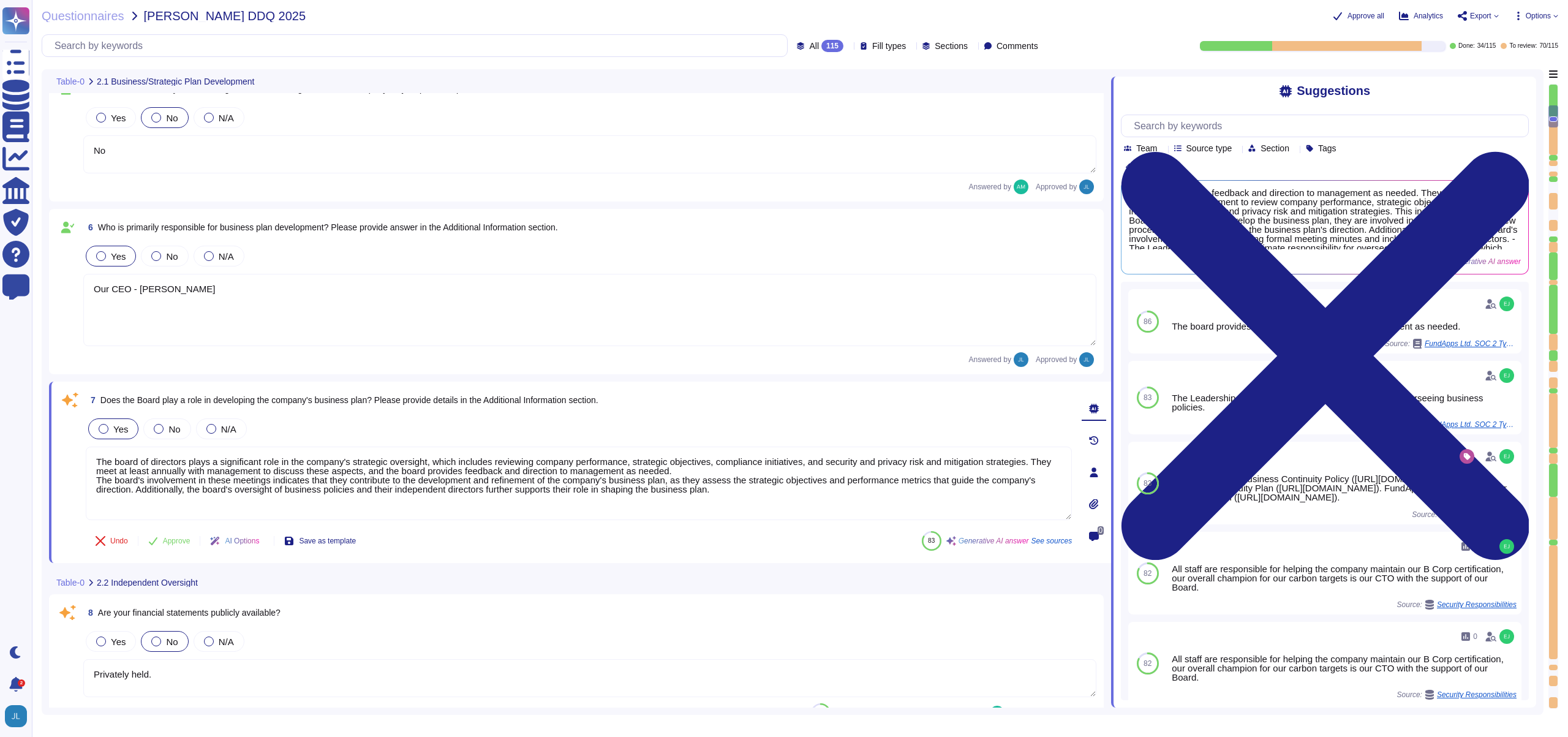
drag, startPoint x: 794, startPoint y: 491, endPoint x: 48, endPoint y: 478, distance: 746.1
click at [49, 478] on div "7 Does the Board play a role in developing the company's business plan? Please …" at bounding box center [580, 472] width 1062 height 182
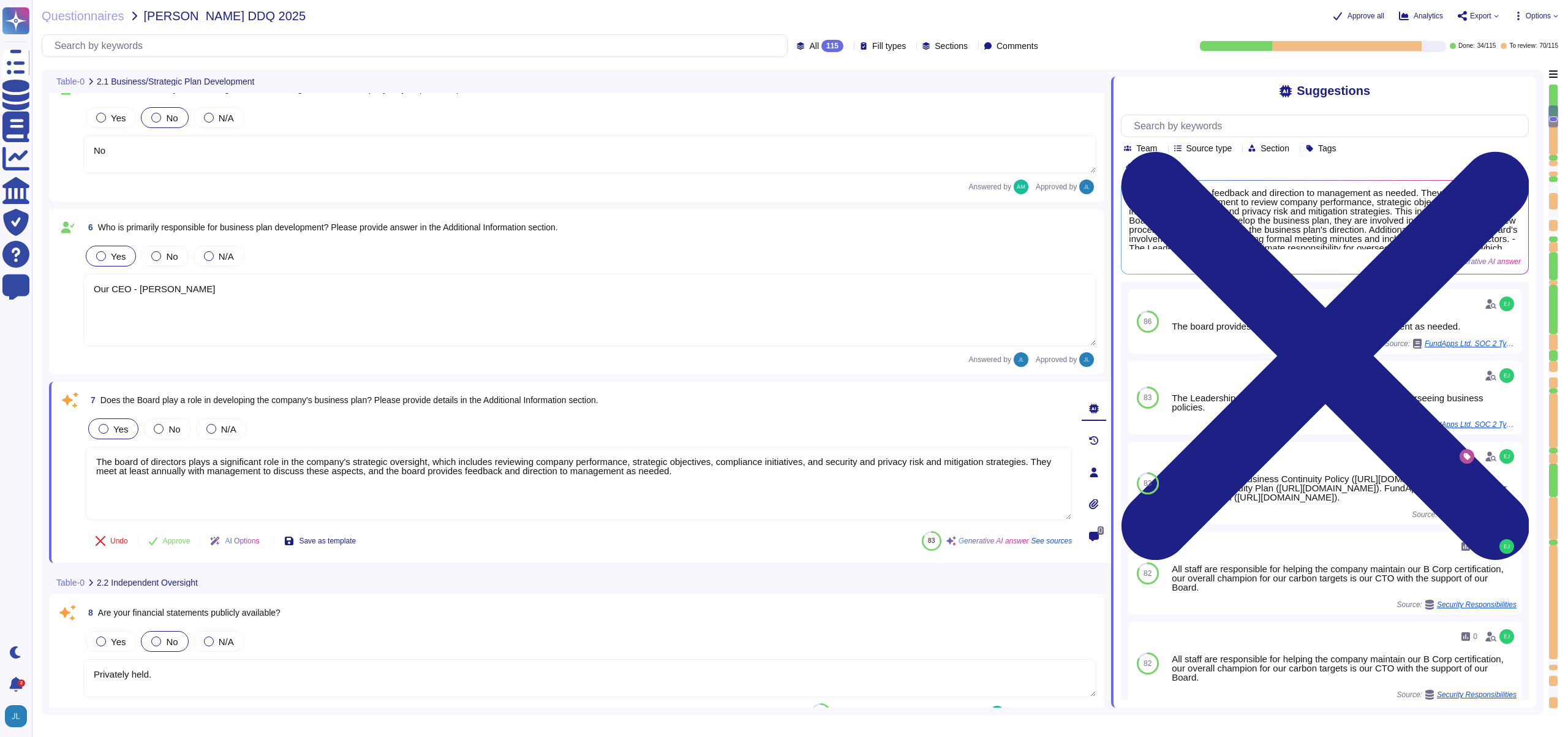
click at [296, 392] on span "7 Does the Board play a role in developing the company's business plan? Please …" at bounding box center [342, 400] width 513 height 22
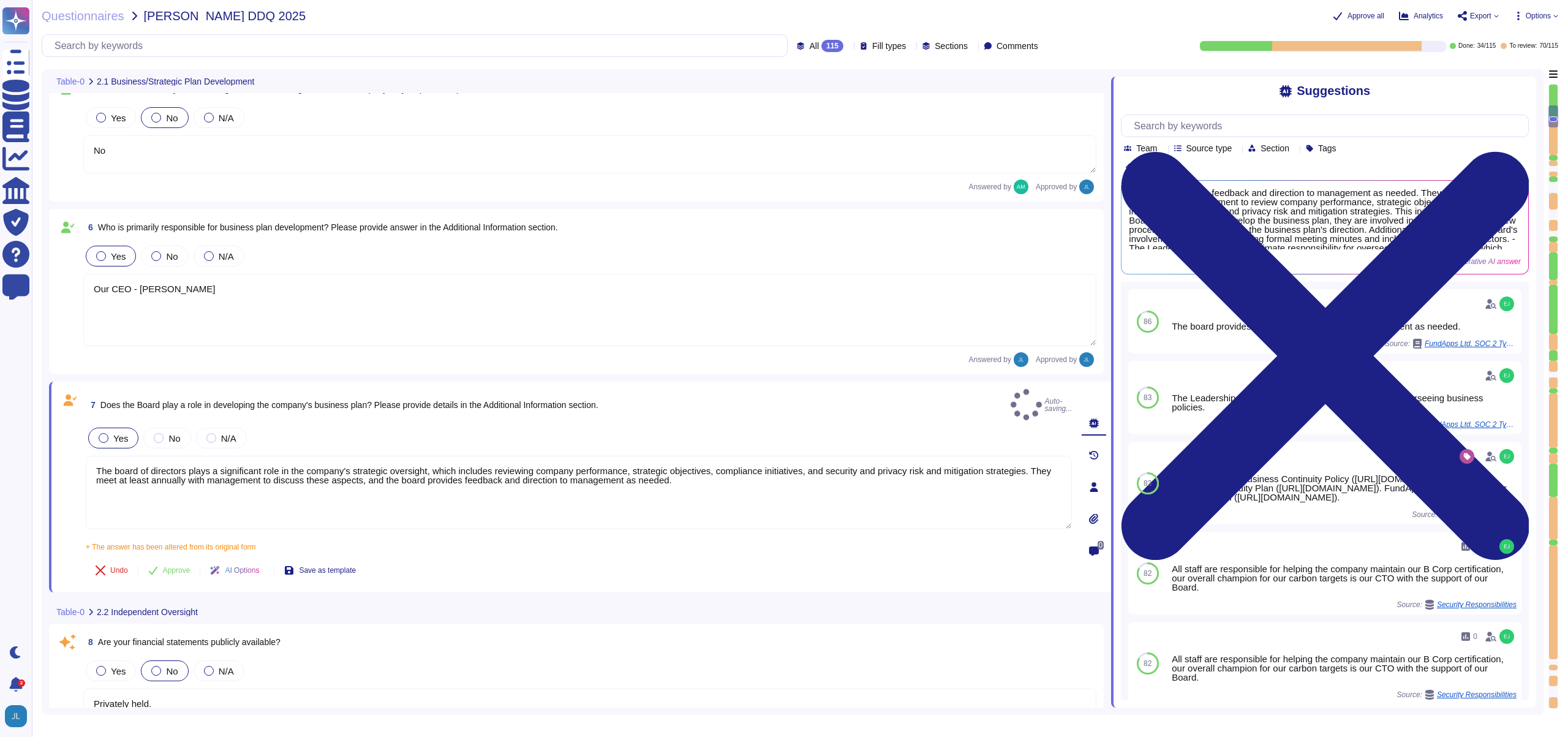
click at [298, 400] on span "Does the Board play a role in developing the company's business plan? Please pr…" at bounding box center [349, 404] width 498 height 10
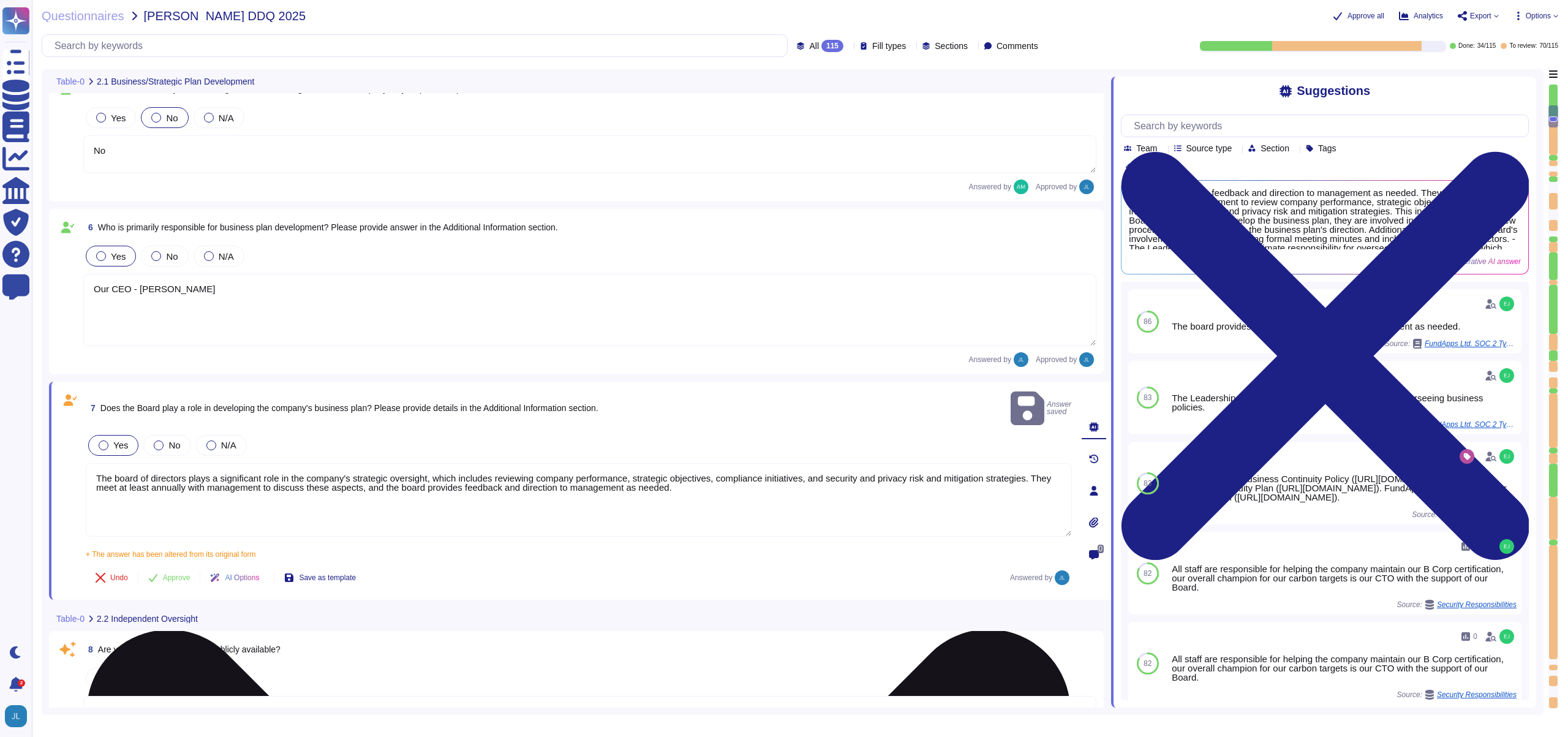
click at [424, 472] on textarea "The board of directors plays a significant role in the company's strategic over…" at bounding box center [579, 500] width 987 height 74
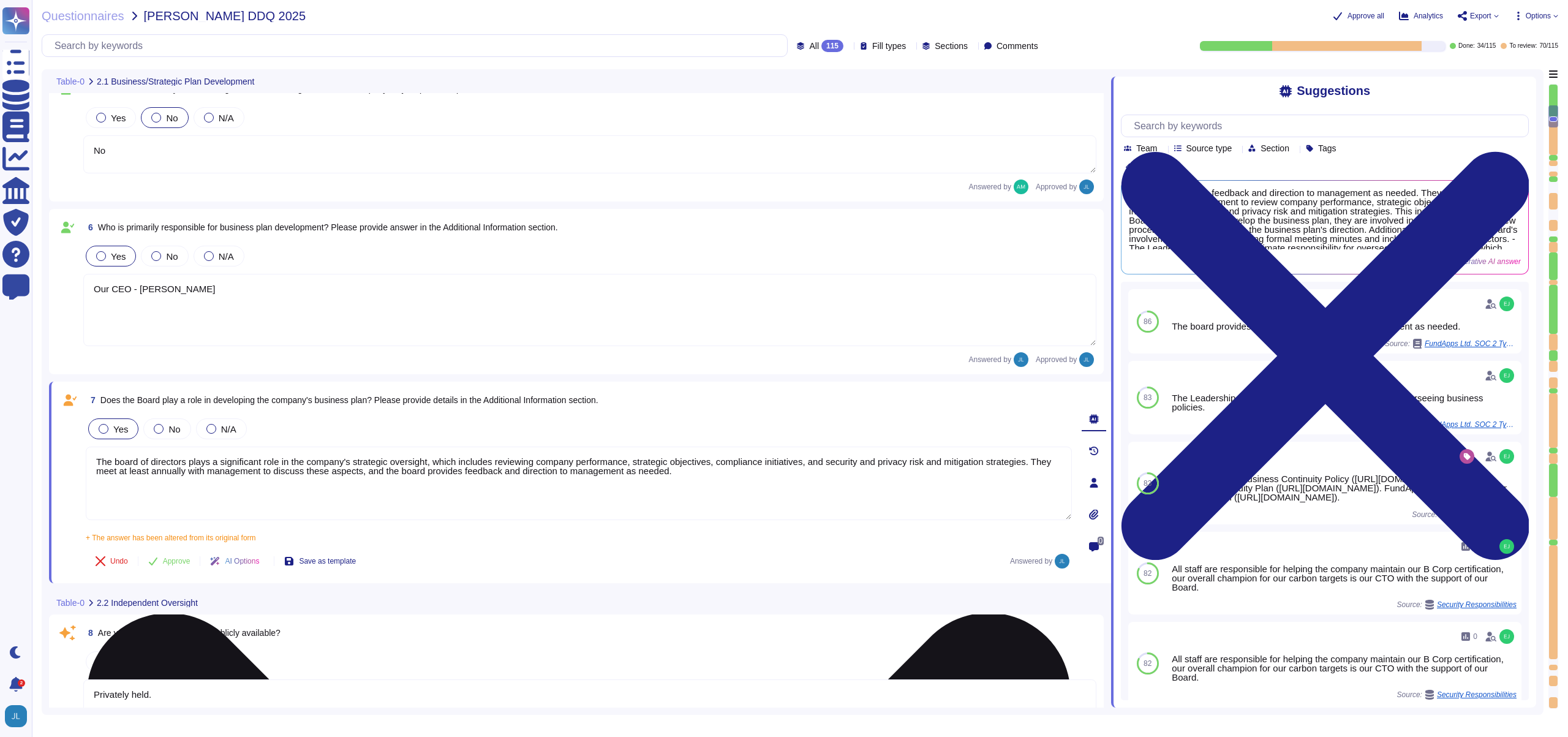
drag, startPoint x: 444, startPoint y: 472, endPoint x: 138, endPoint y: 474, distance: 306.0
click at [138, 474] on textarea "The board of directors plays a significant role in the company's strategic over…" at bounding box center [579, 483] width 987 height 74
click at [131, 472] on textarea "The board of directors plays a significant role in the company's strategic over…" at bounding box center [579, 483] width 987 height 74
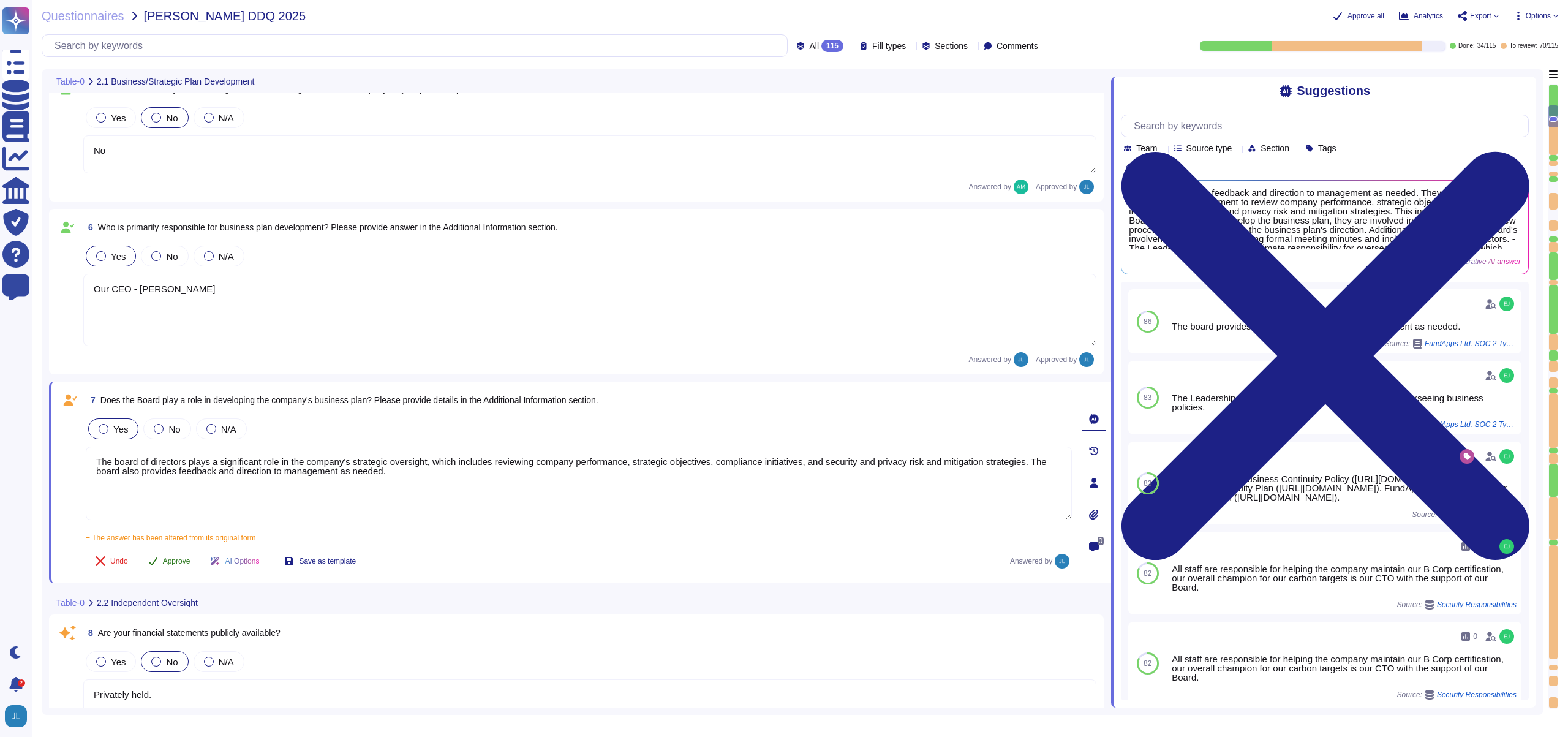
type textarea "The board of directors plays a significant role in the company's strategic over…"
click at [173, 561] on span "Approve" at bounding box center [176, 561] width 27 height 8
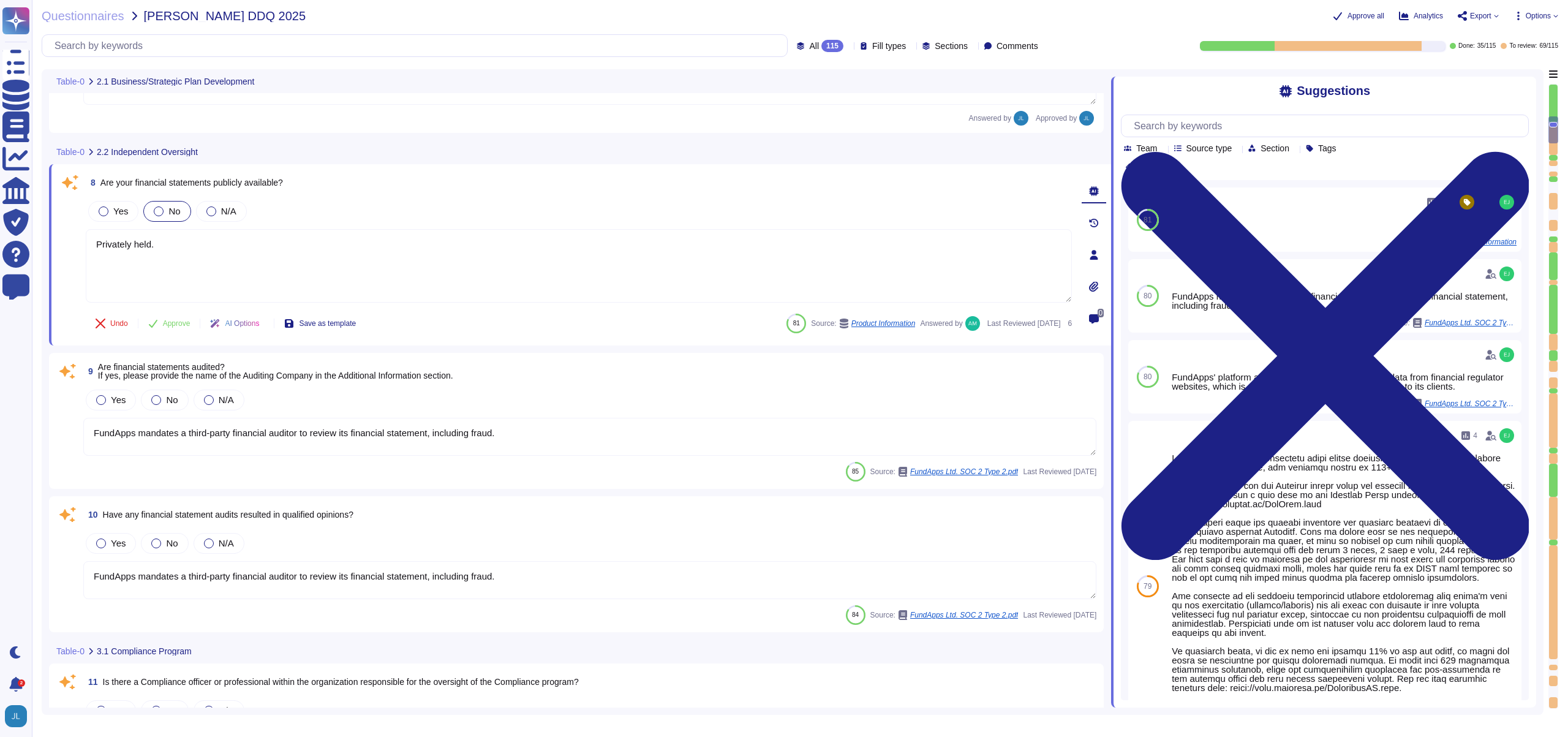
type textarea "FundApps has a team of compliance professionals who monitor existing and upcomi…"
type textarea "Yes, the compliance plan and compliance program documentation have remained cur…"
type textarea "System’s (ISMS) clauses and controls are scheduled and performed as part of an …"
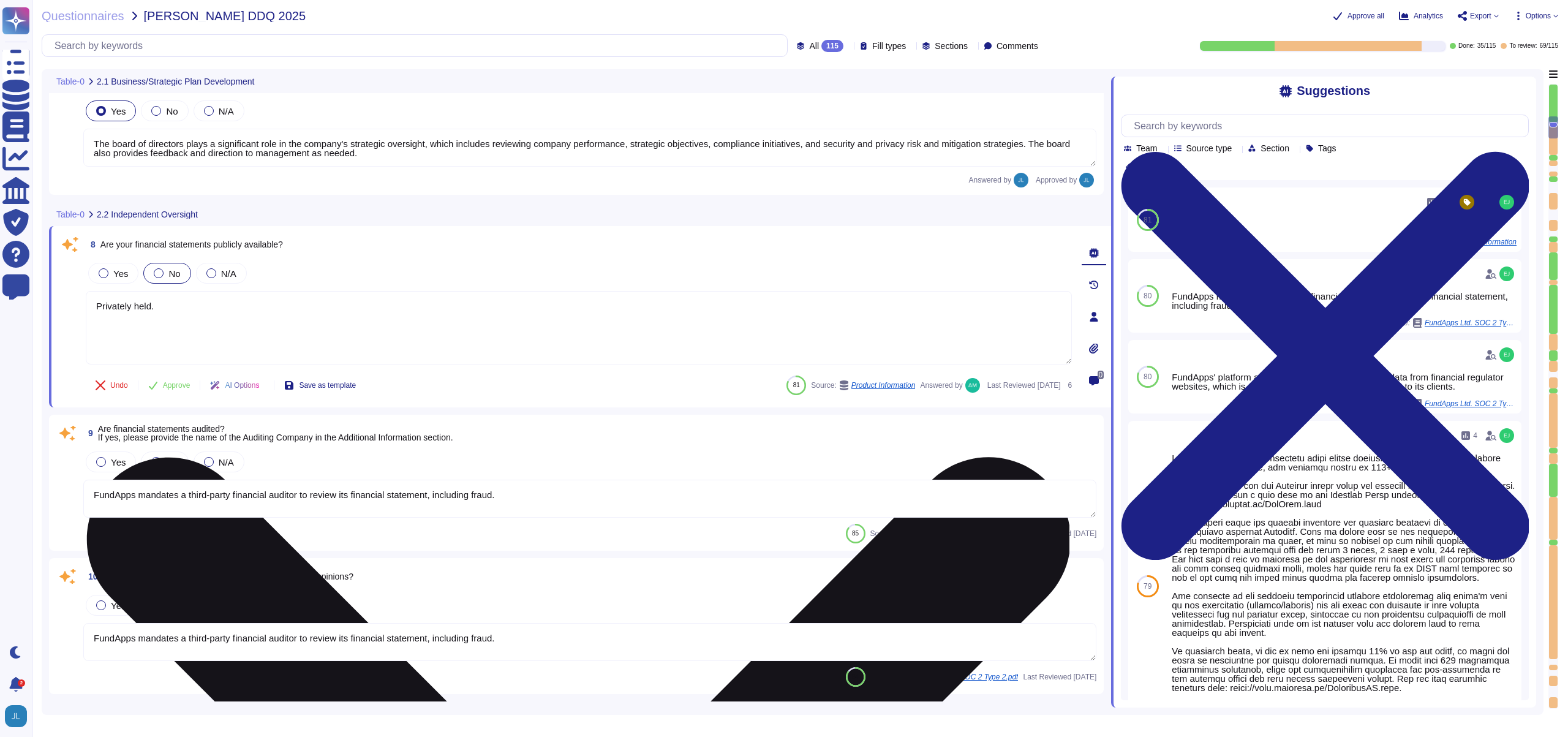
type textarea "No"
type textarea "Our CEO - [PERSON_NAME]"
type textarea "The board of directors plays a significant role in the company's strategic over…"
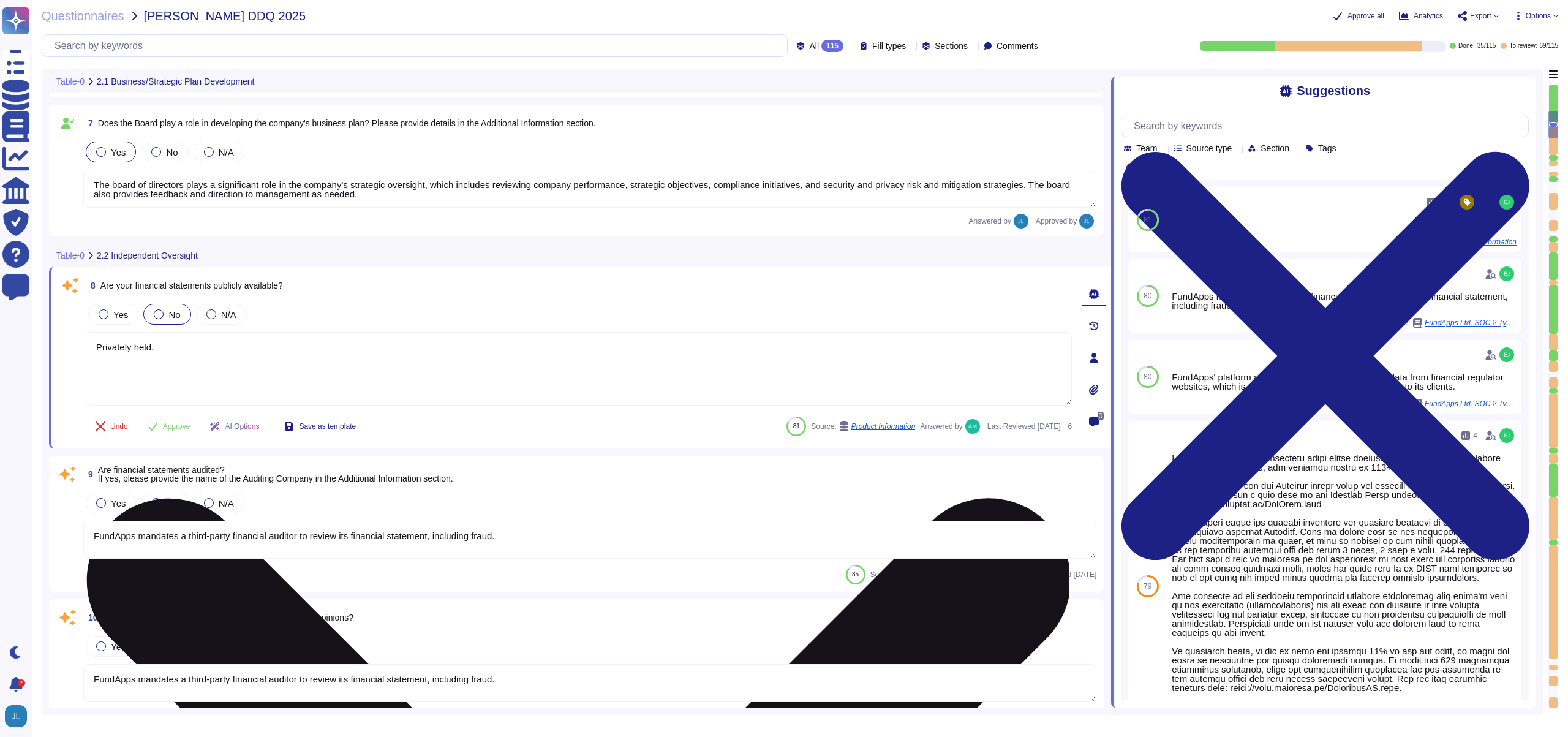
scroll to position [888, 0]
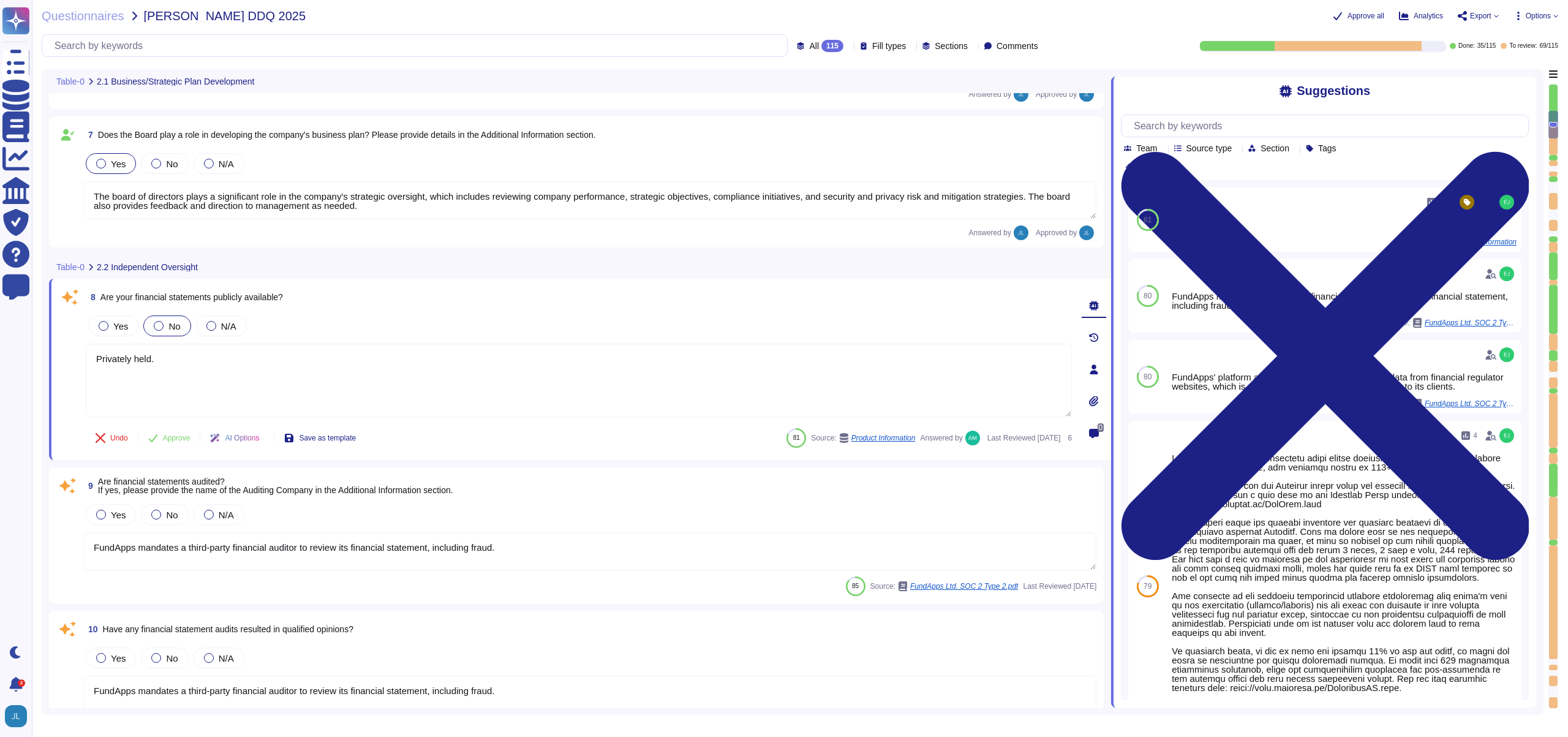
drag, startPoint x: 164, startPoint y: 361, endPoint x: 67, endPoint y: 361, distance: 97.0
click at [67, 361] on div "8 Are your financial statements publicly available? Yes No N/A Privately held. …" at bounding box center [566, 369] width 1013 height 166
click at [115, 322] on span "Yes" at bounding box center [121, 326] width 15 height 10
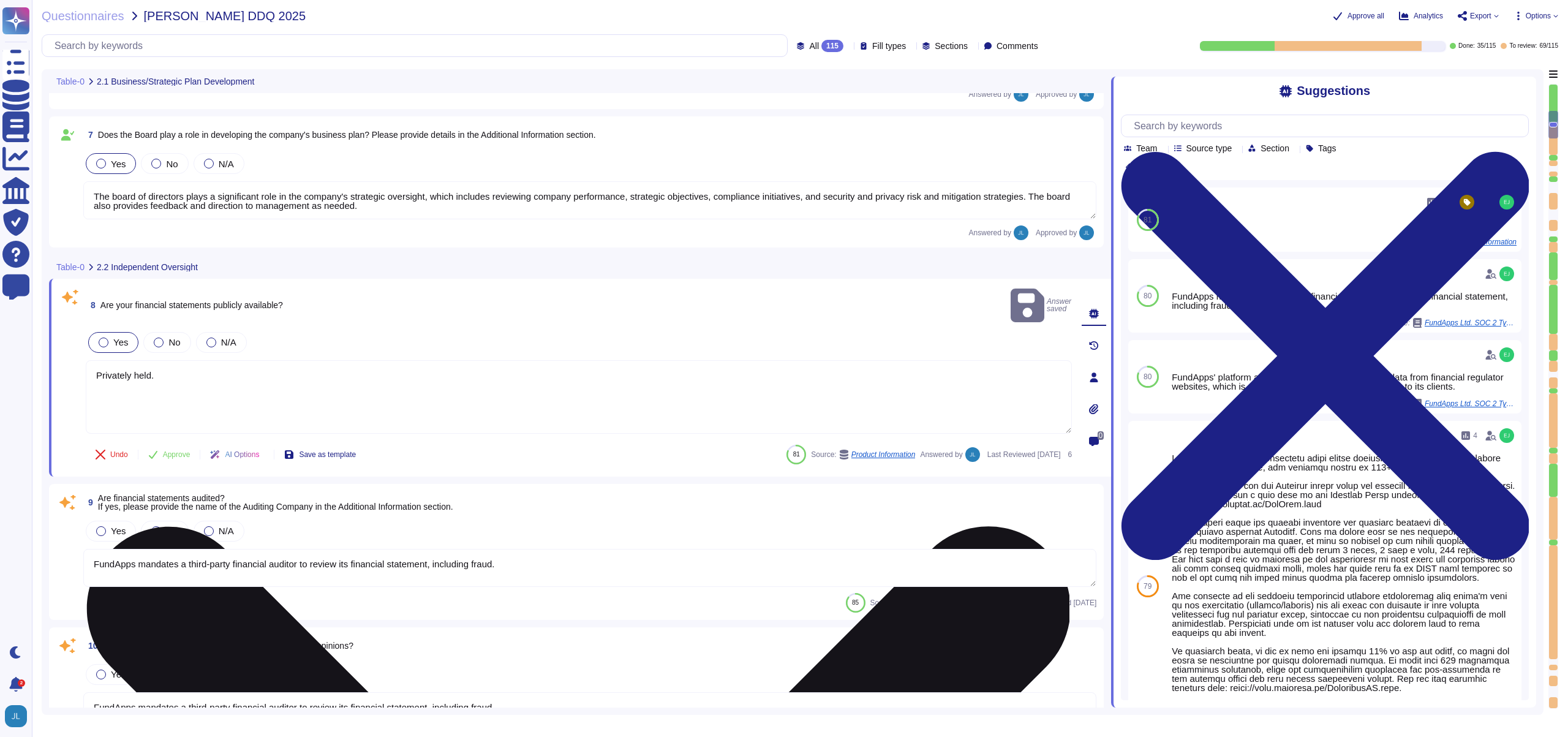
click at [233, 360] on textarea "Privately held." at bounding box center [579, 397] width 987 height 74
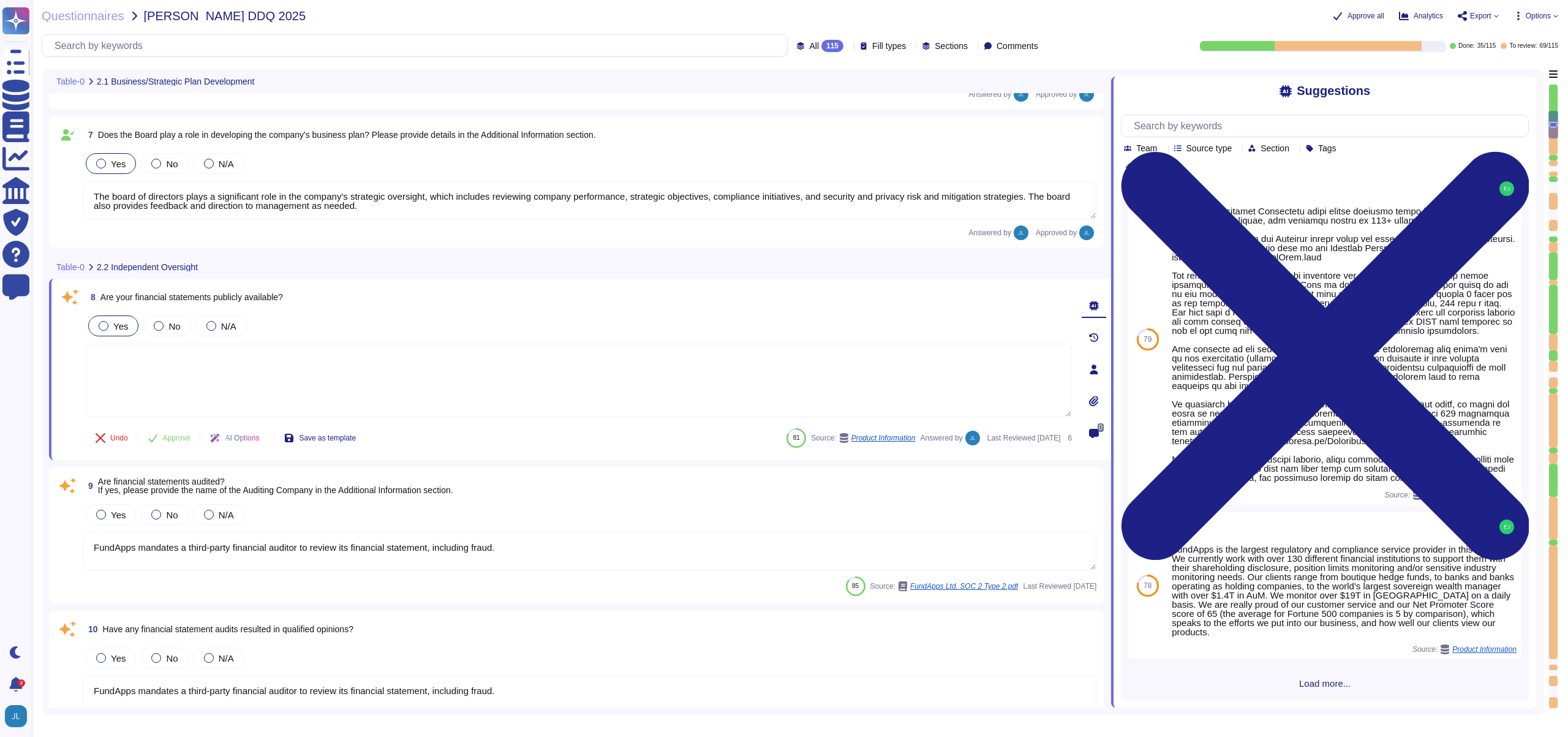
scroll to position [258, 0]
